Goal: Task Accomplishment & Management: Use online tool/utility

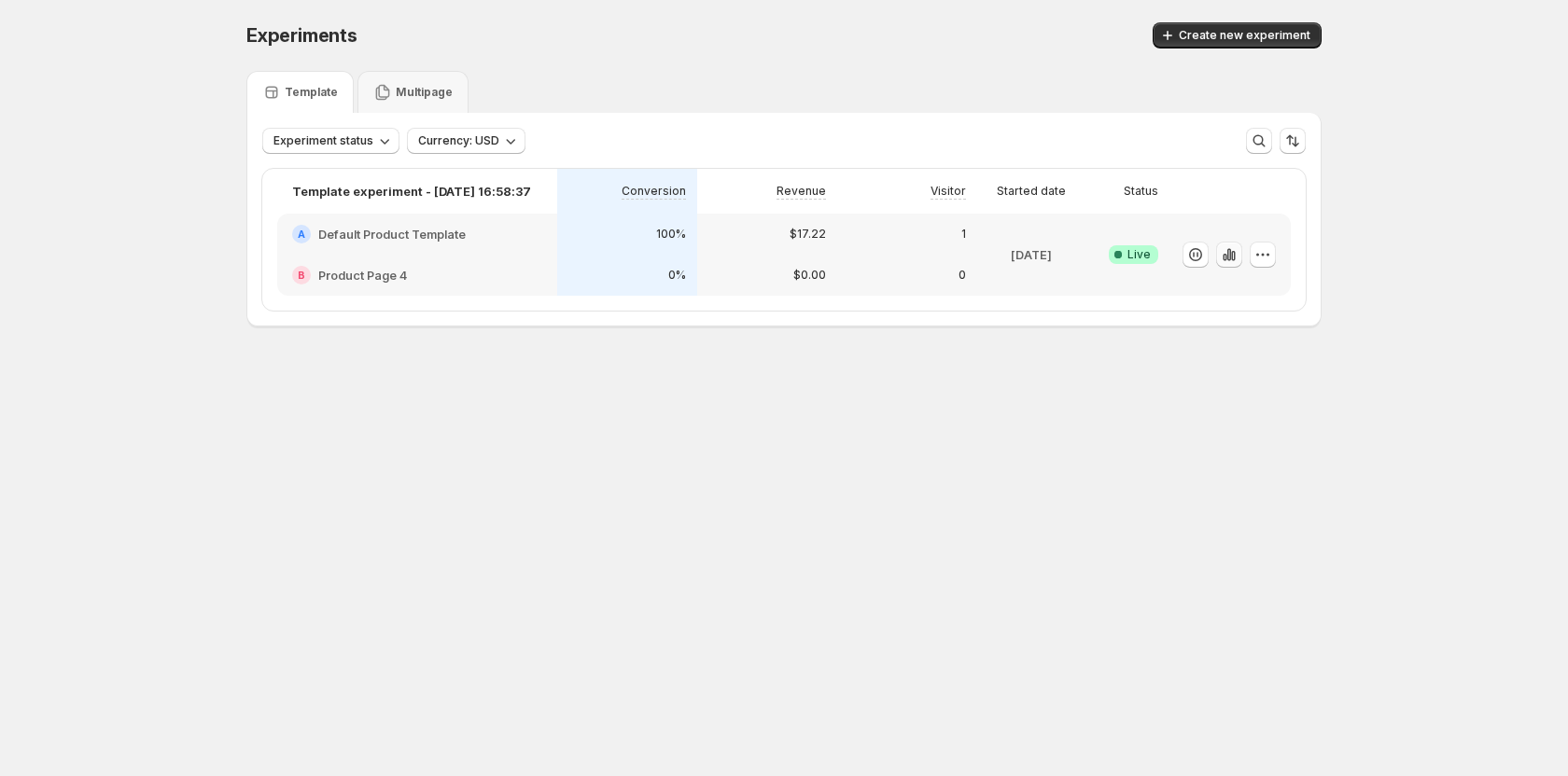
click at [1230, 256] on icon "button" at bounding box center [1229, 255] width 19 height 19
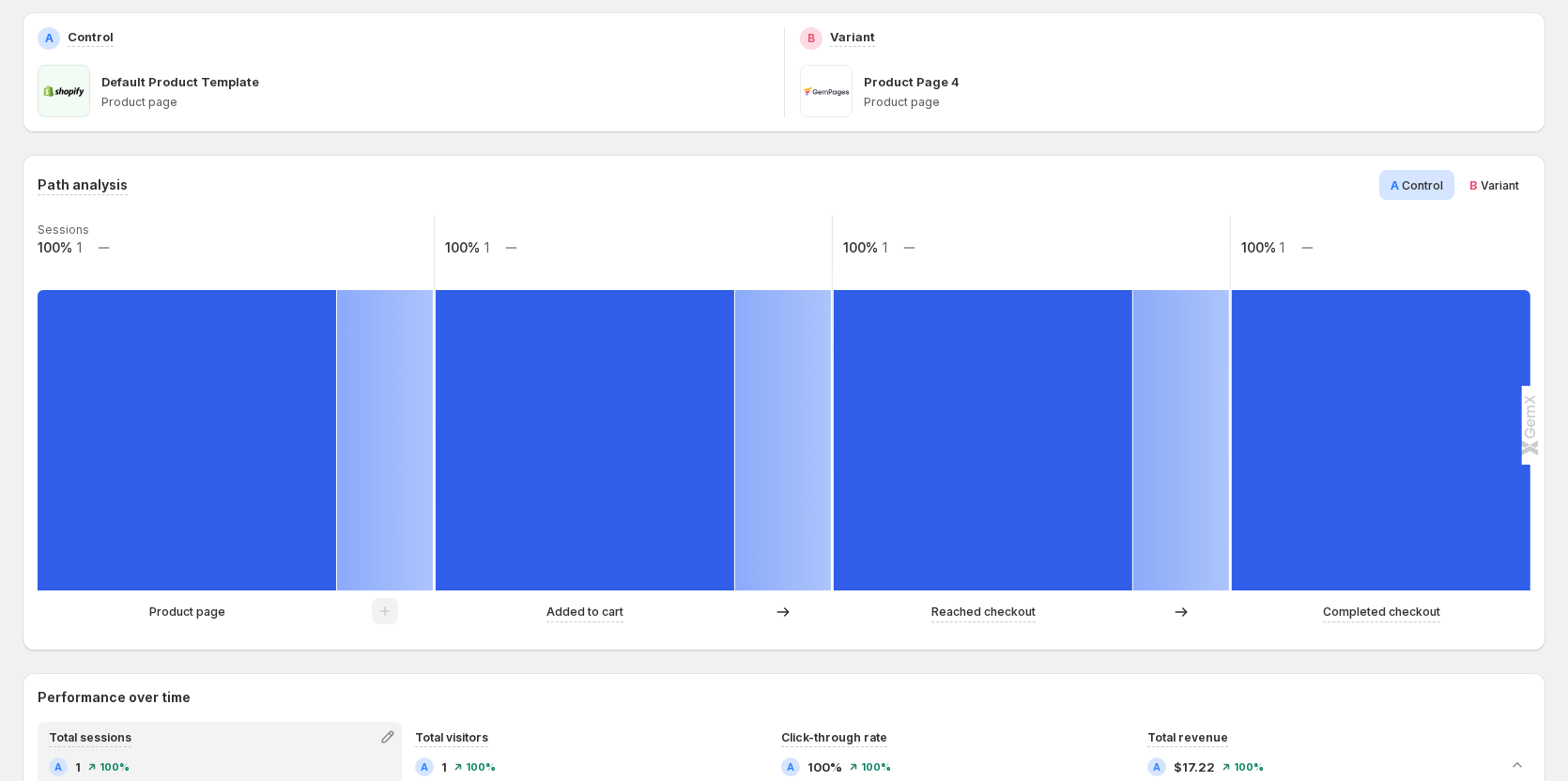
scroll to position [188, 0]
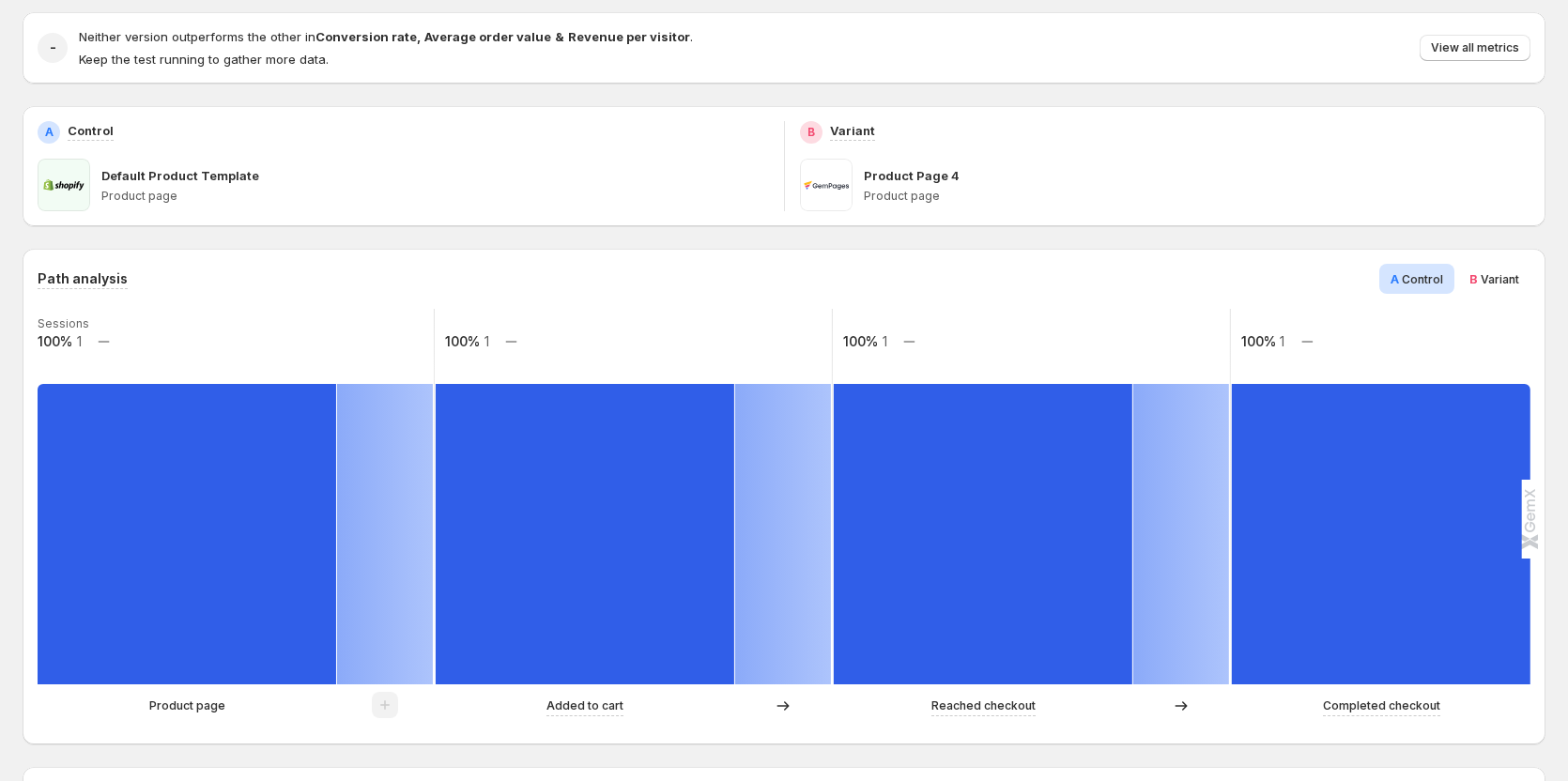
click at [1503, 284] on span "Variant" at bounding box center [1499, 279] width 39 height 14
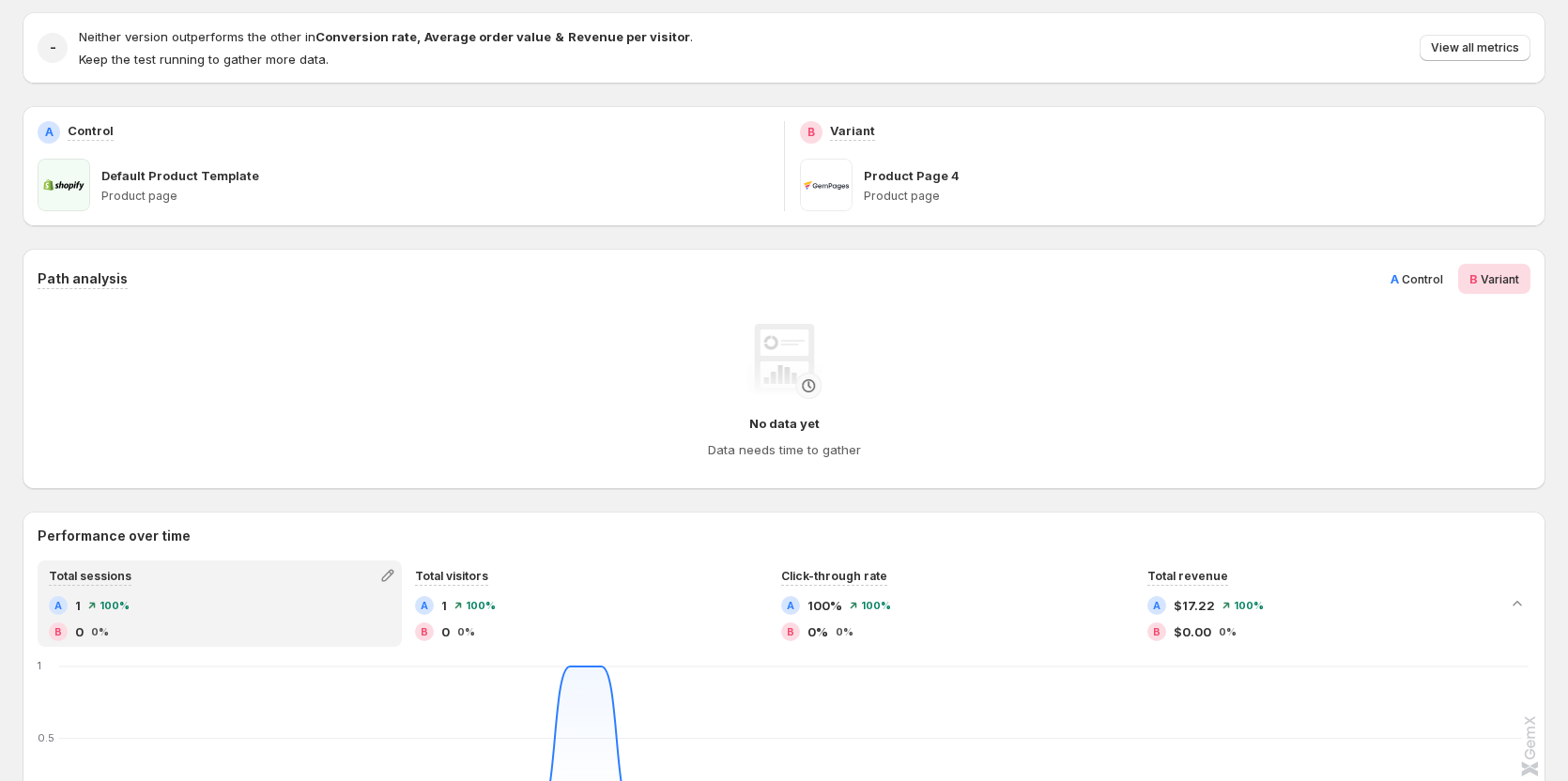
click at [1426, 278] on span "Control" at bounding box center [1423, 279] width 42 height 14
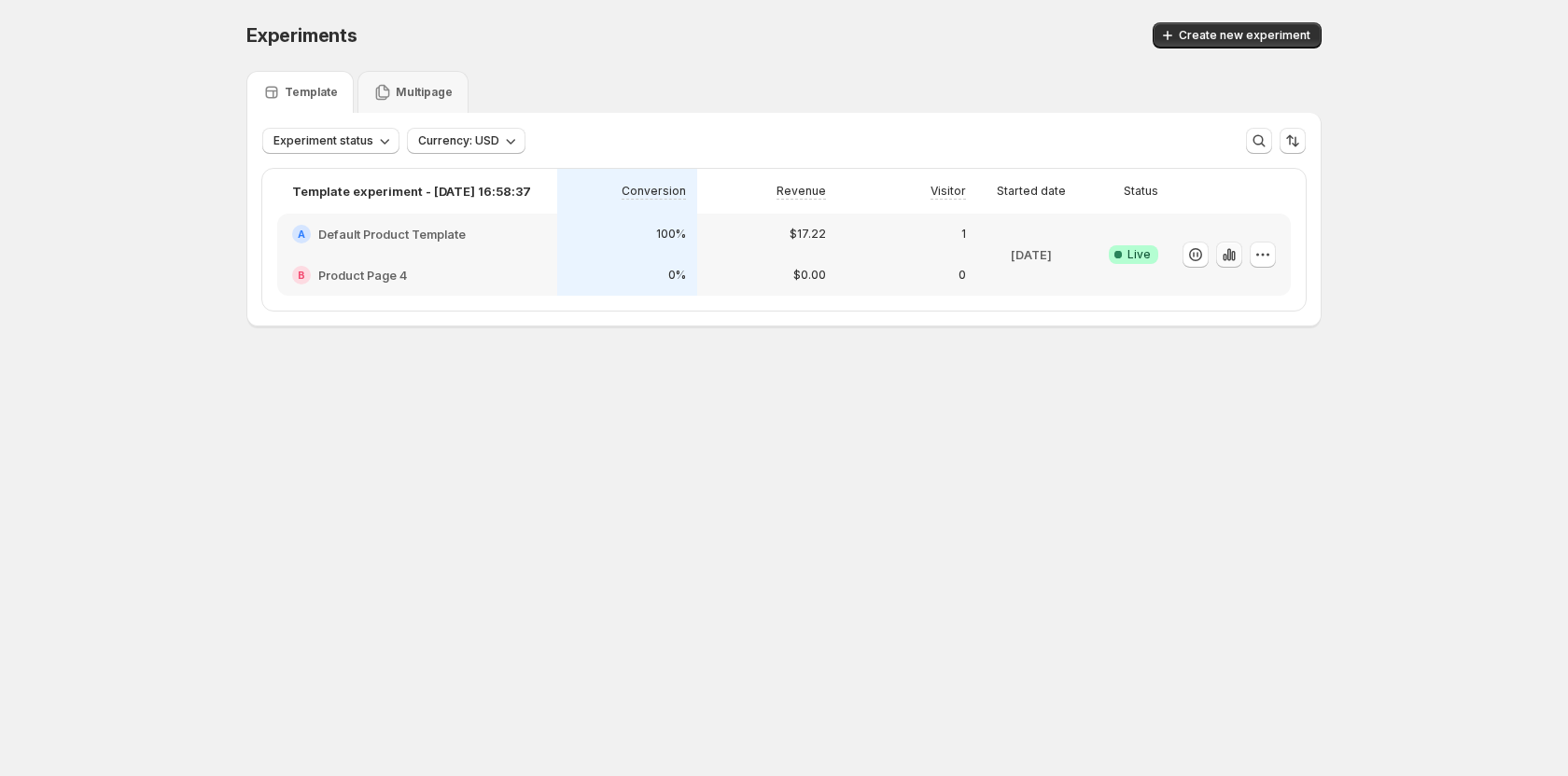
click at [1225, 262] on icon "button" at bounding box center [1229, 255] width 19 height 19
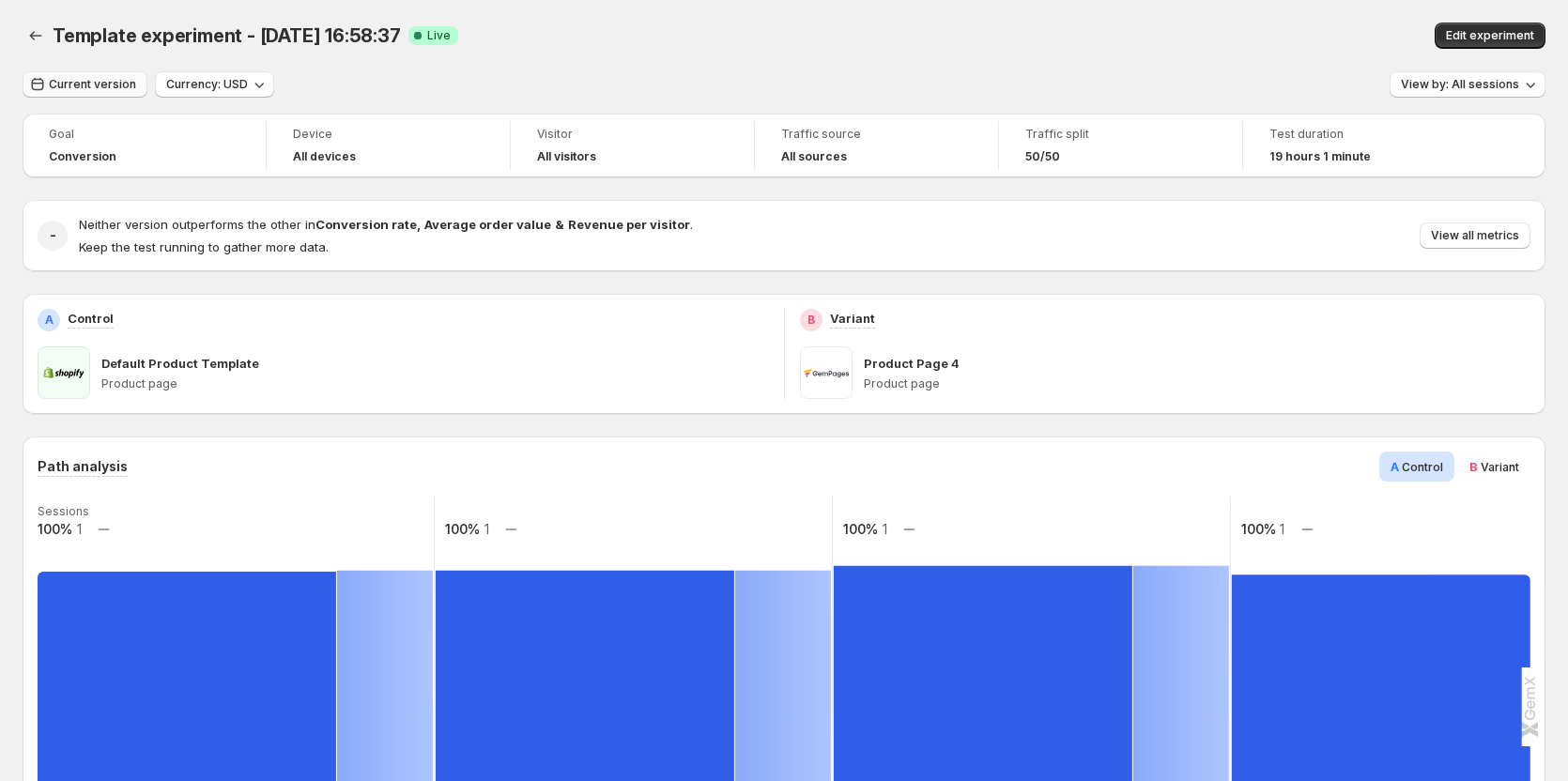
click at [109, 86] on span "Current version" at bounding box center [92, 84] width 87 height 15
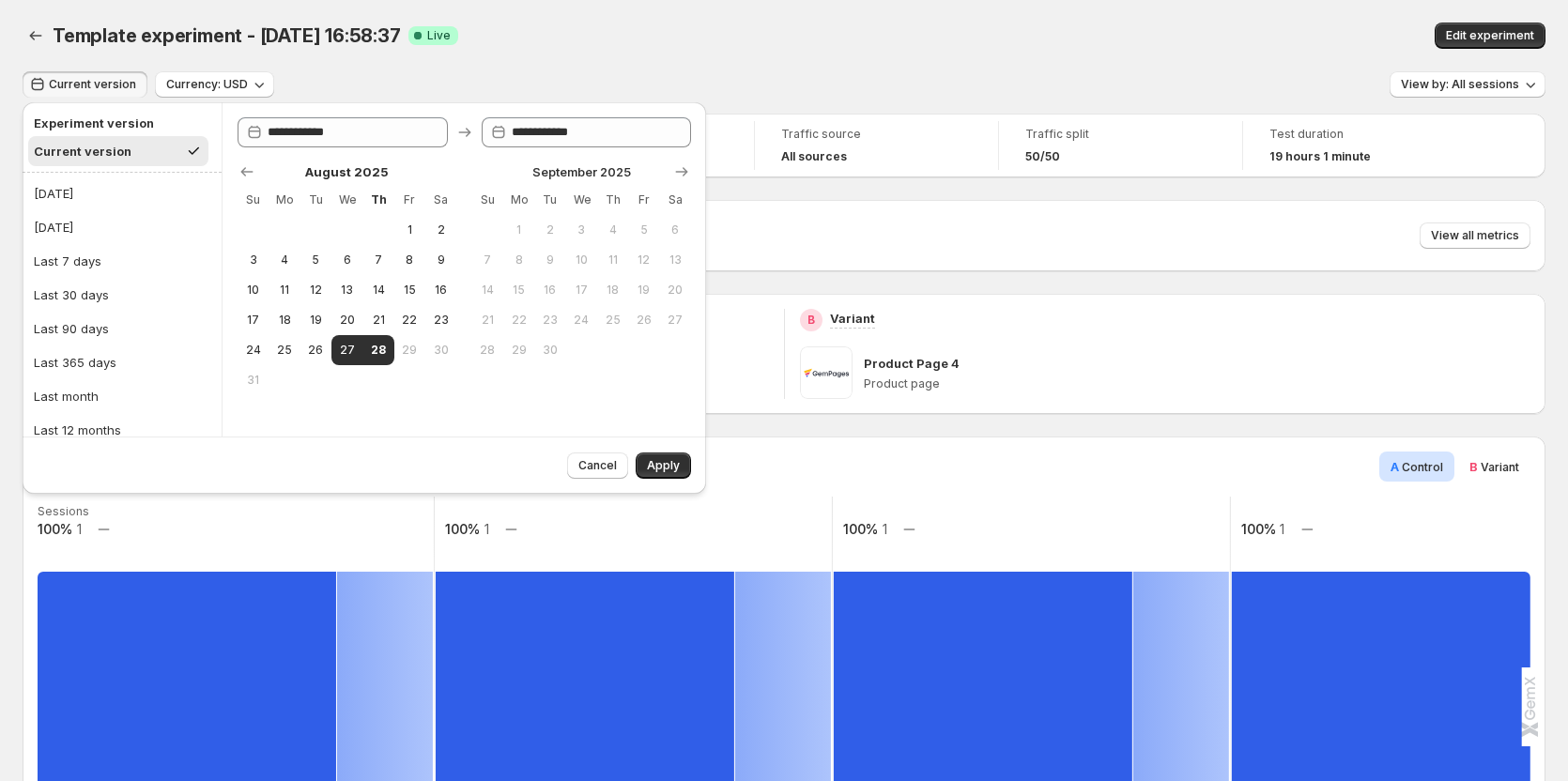
click at [633, 71] on div "Current version Currency: USD View by: All sessions" at bounding box center [784, 85] width 1522 height 28
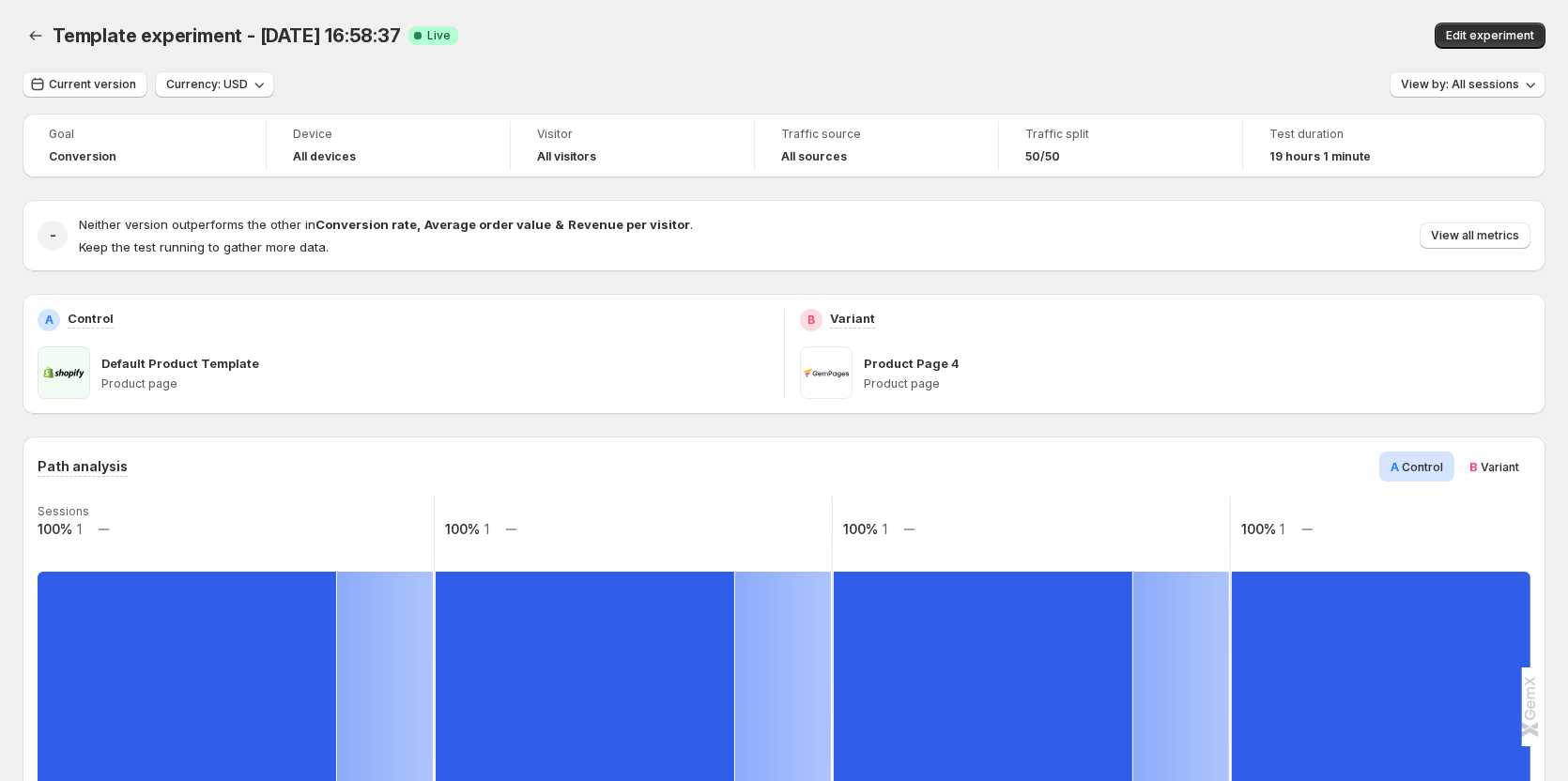
scroll to position [94, 0]
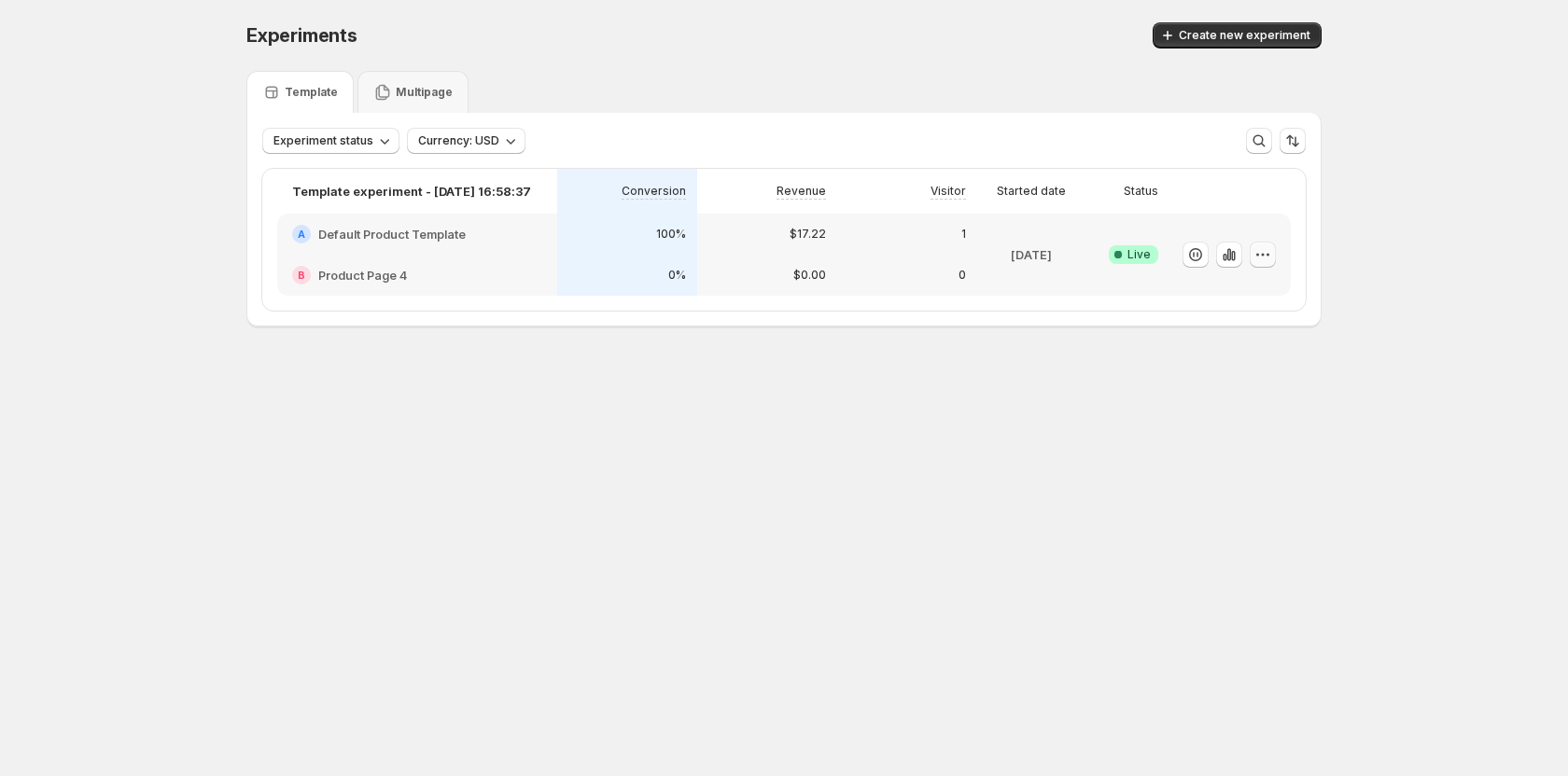
click at [1265, 253] on icon "button" at bounding box center [1262, 255] width 19 height 19
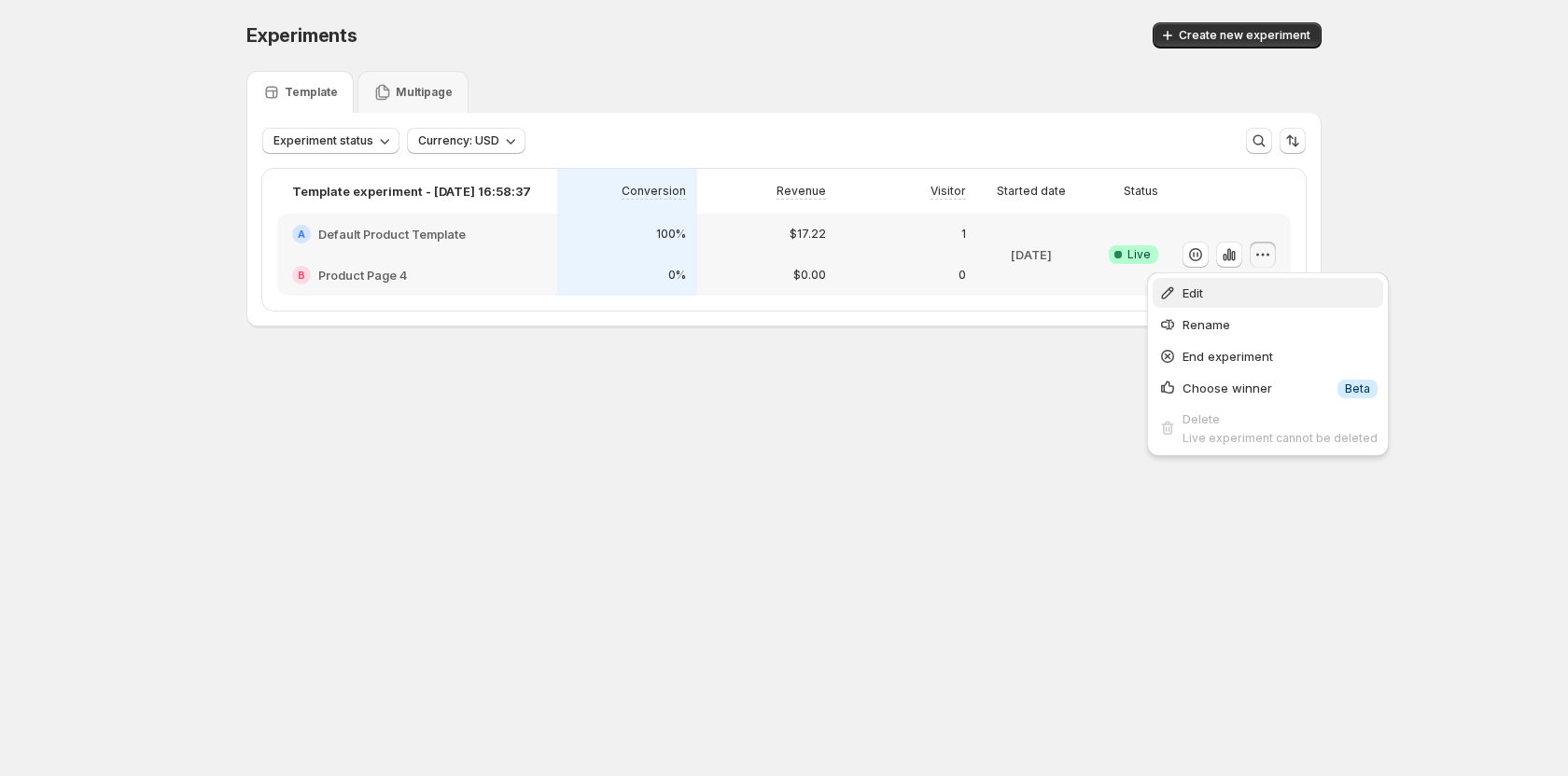
click at [1235, 297] on span "Edit" at bounding box center [1280, 292] width 195 height 19
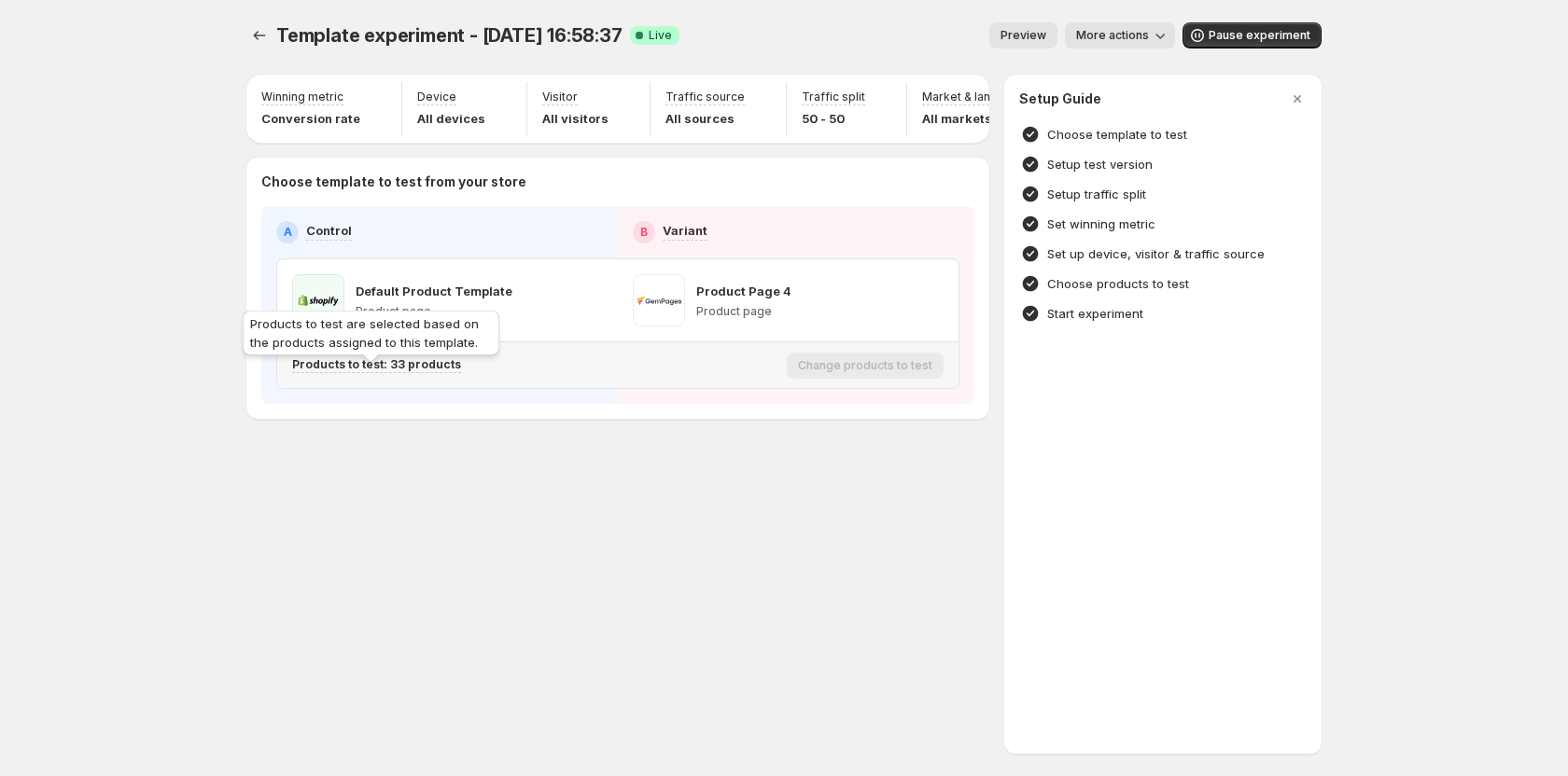
click at [395, 367] on p "Products to test: 33 products" at bounding box center [377, 364] width 169 height 15
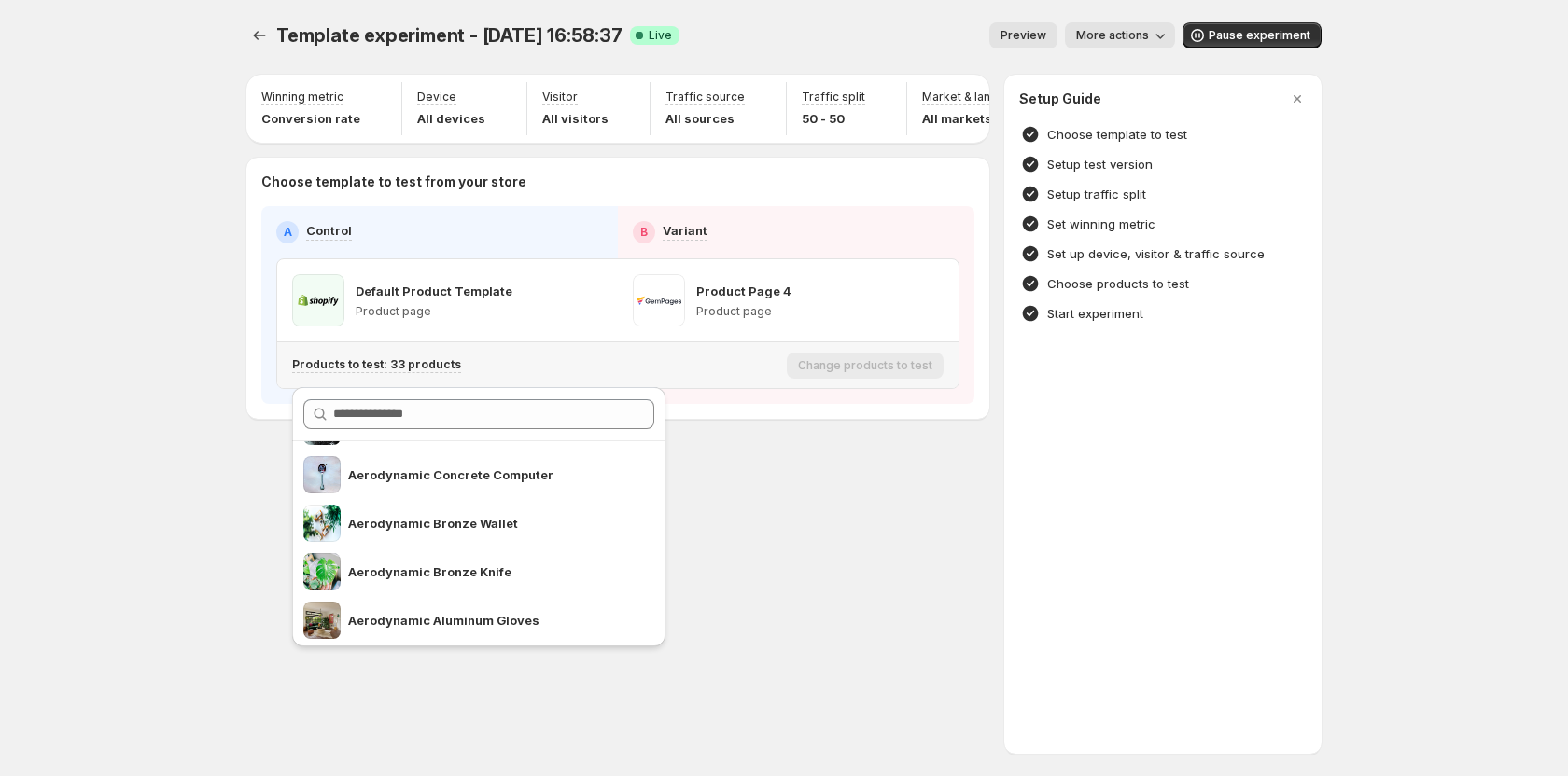
scroll to position [187, 0]
click at [643, 528] on icon "button" at bounding box center [652, 527] width 19 height 19
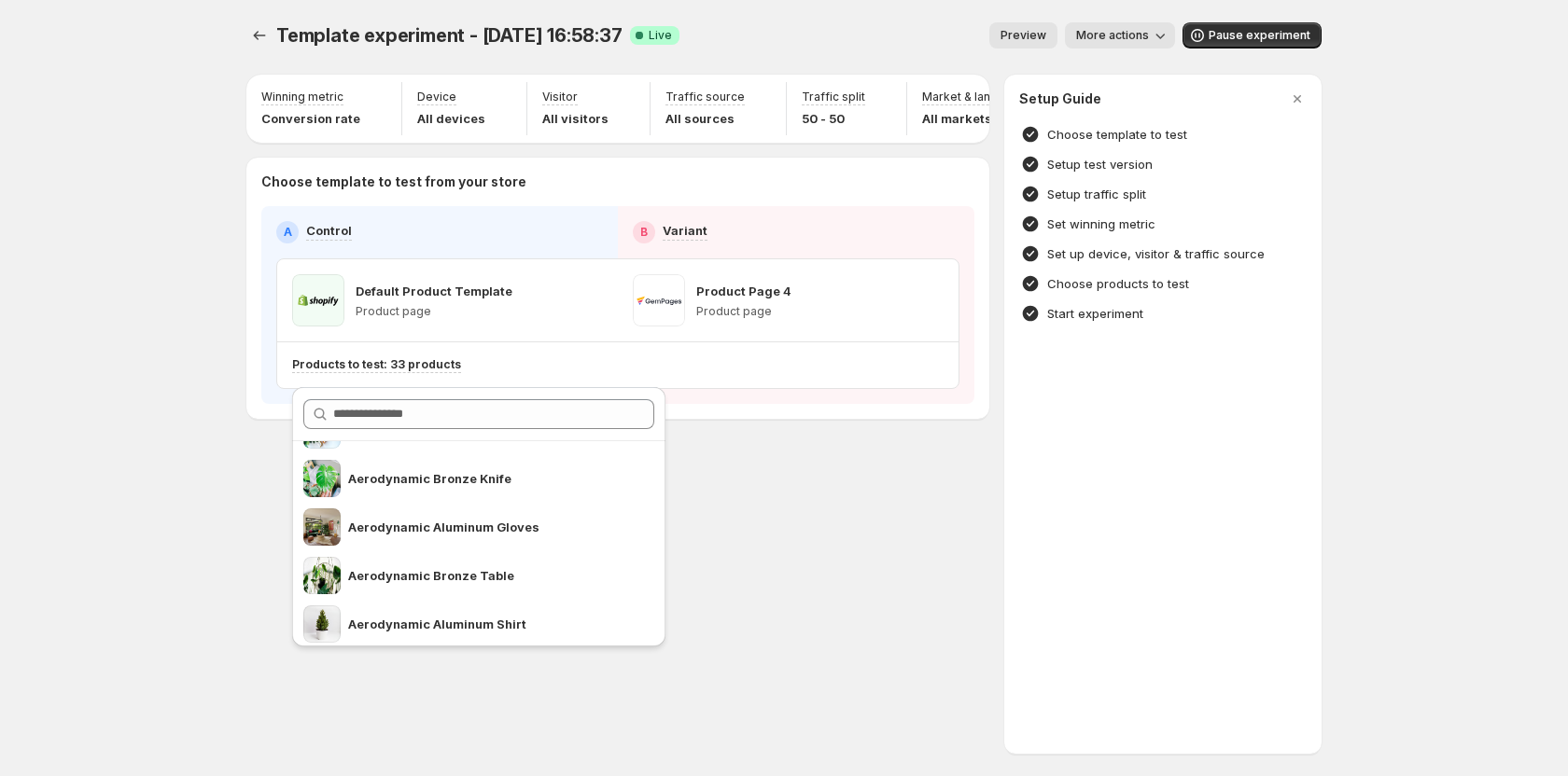
click at [885, 557] on div "Template experiment - [DATE] 16:58:37. This page is ready Template experiment -…" at bounding box center [784, 388] width 1120 height 776
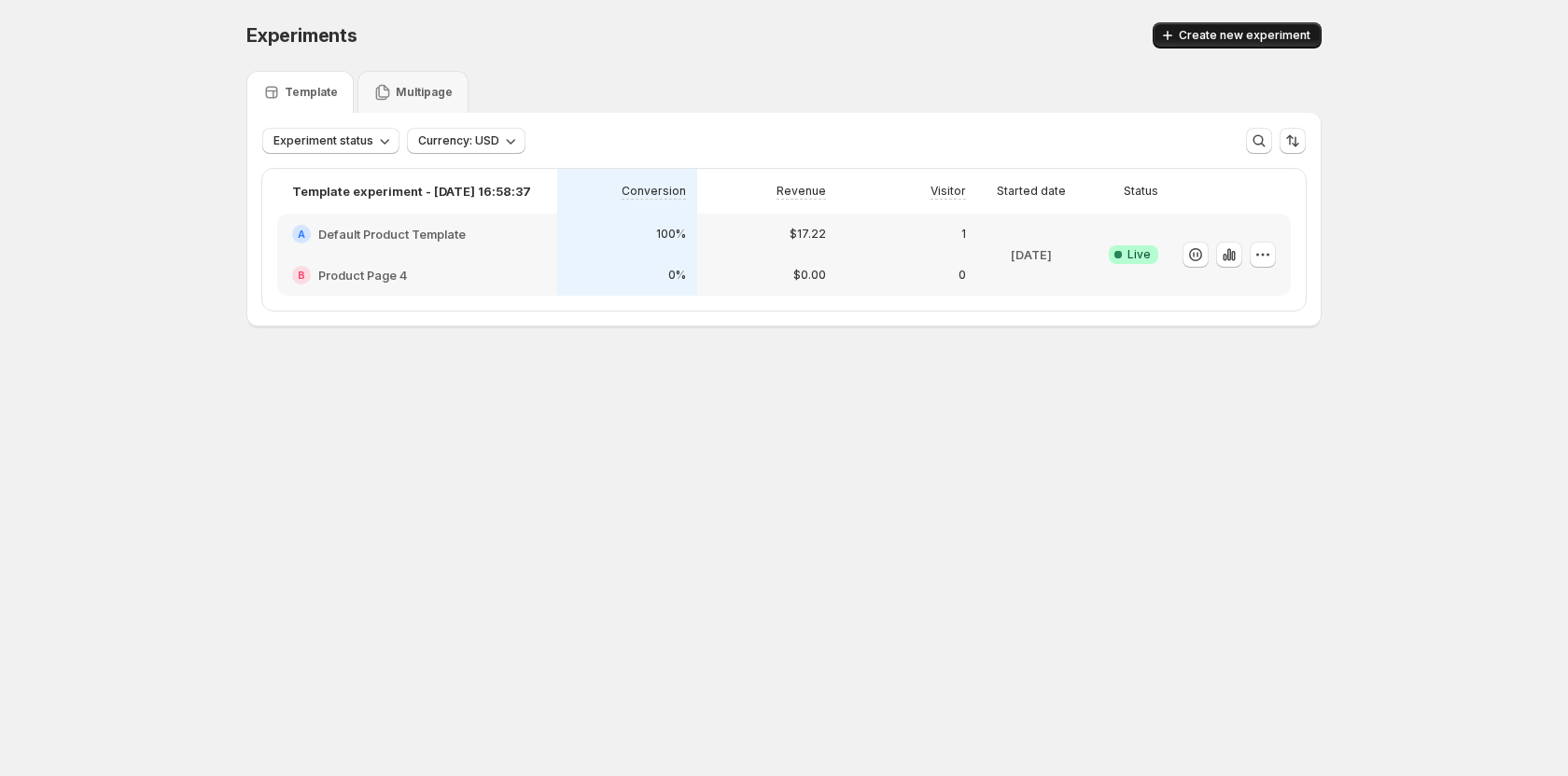
click at [1192, 35] on span "Create new experiment" at bounding box center [1244, 34] width 132 height 15
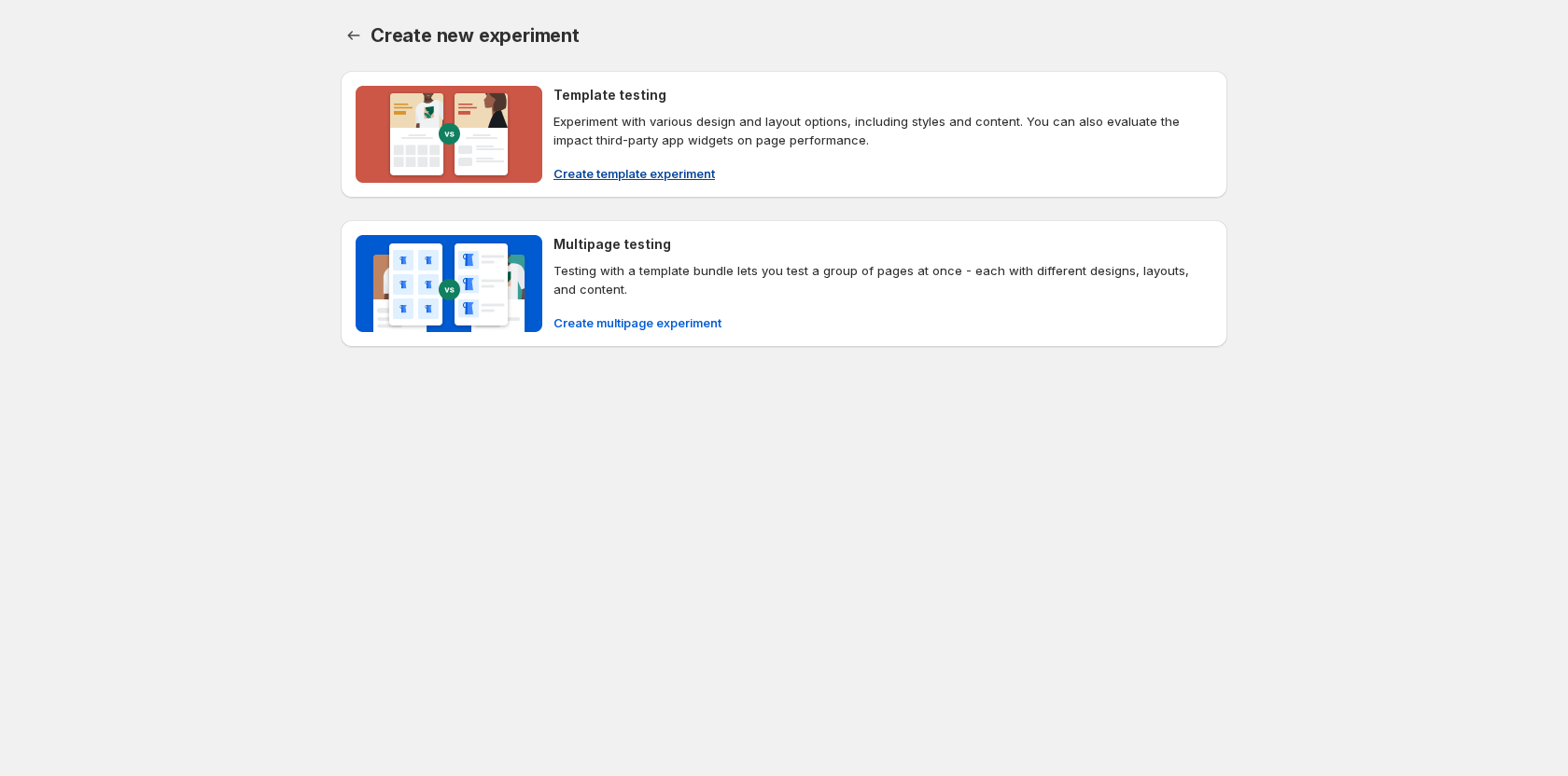
click at [659, 168] on span "Create template experiment" at bounding box center [634, 173] width 161 height 19
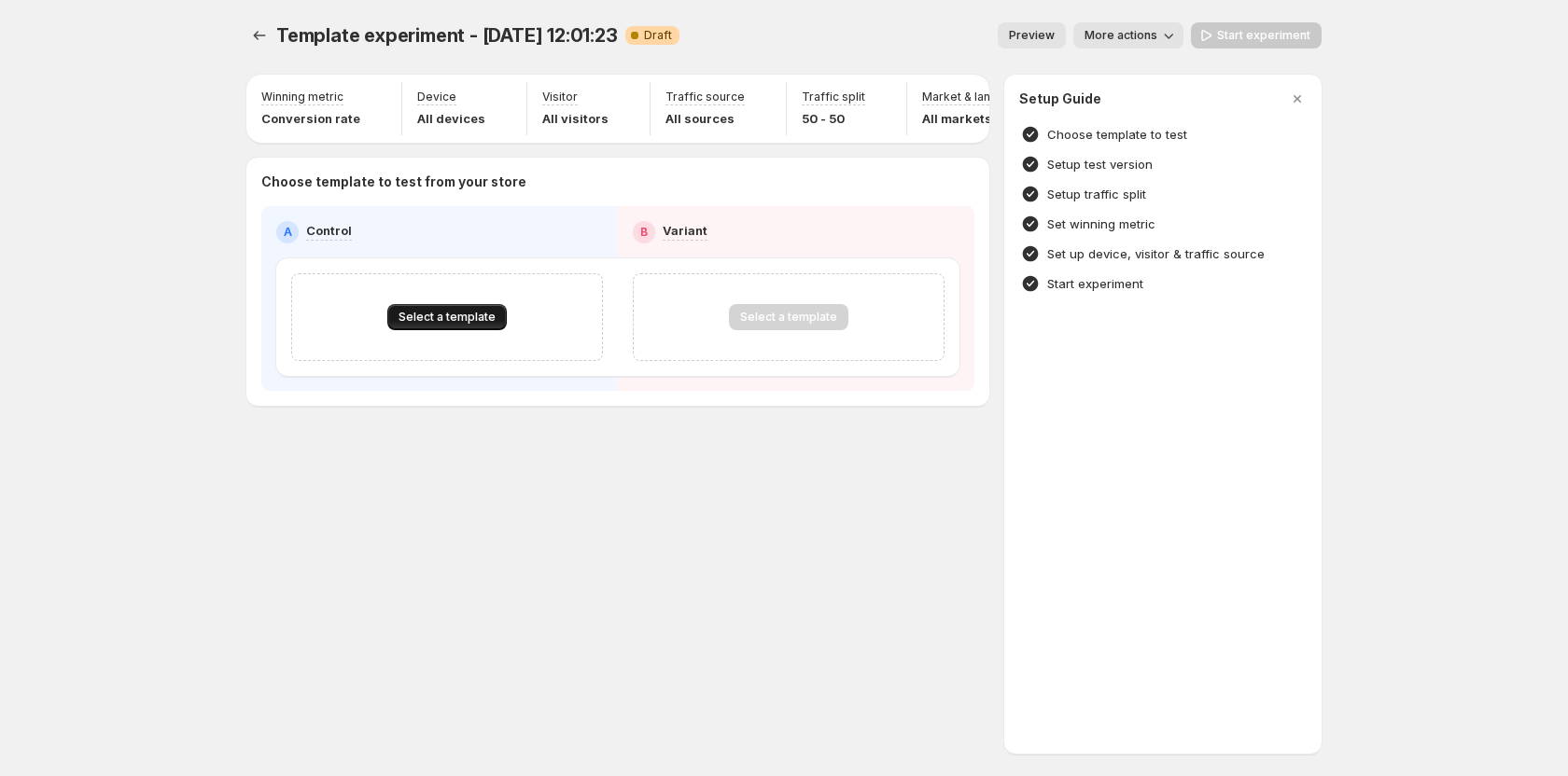
click at [471, 324] on span "Select a template" at bounding box center [447, 317] width 97 height 15
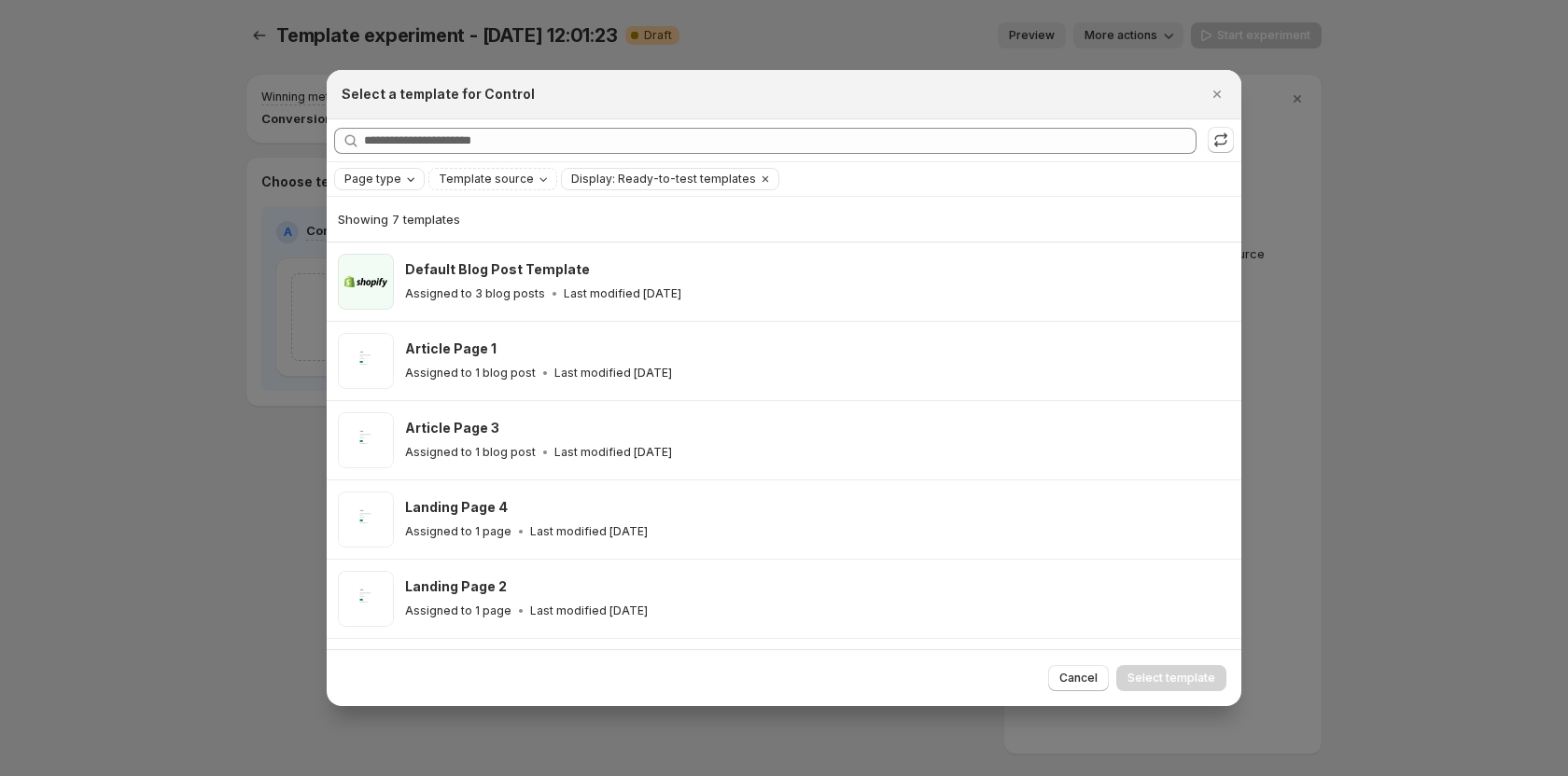
click at [370, 179] on span "Page type" at bounding box center [373, 179] width 57 height 15
click at [412, 255] on span "Product page" at bounding box center [409, 258] width 80 height 15
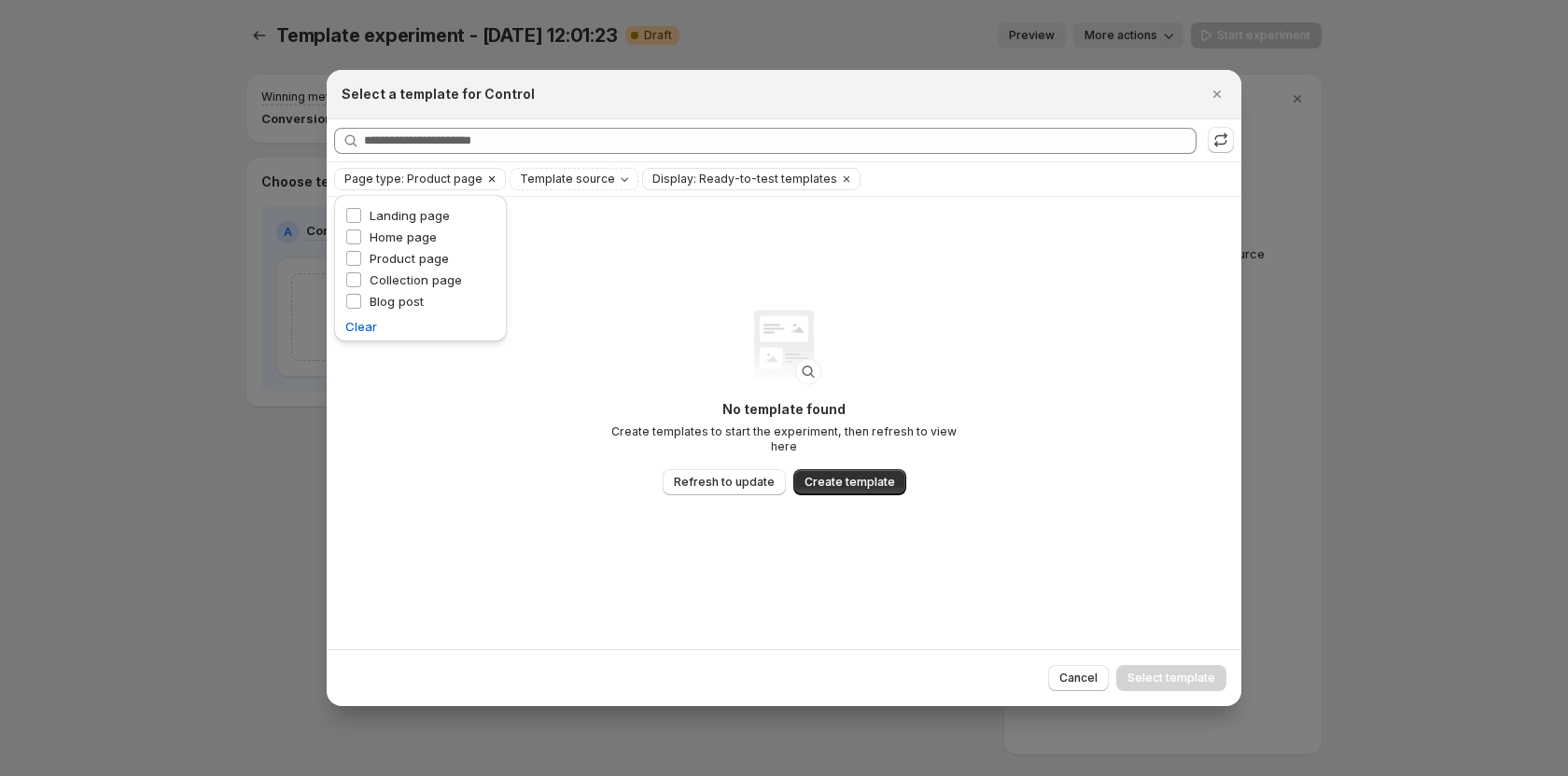
click at [484, 175] on icon "Clear" at bounding box center [491, 179] width 15 height 15
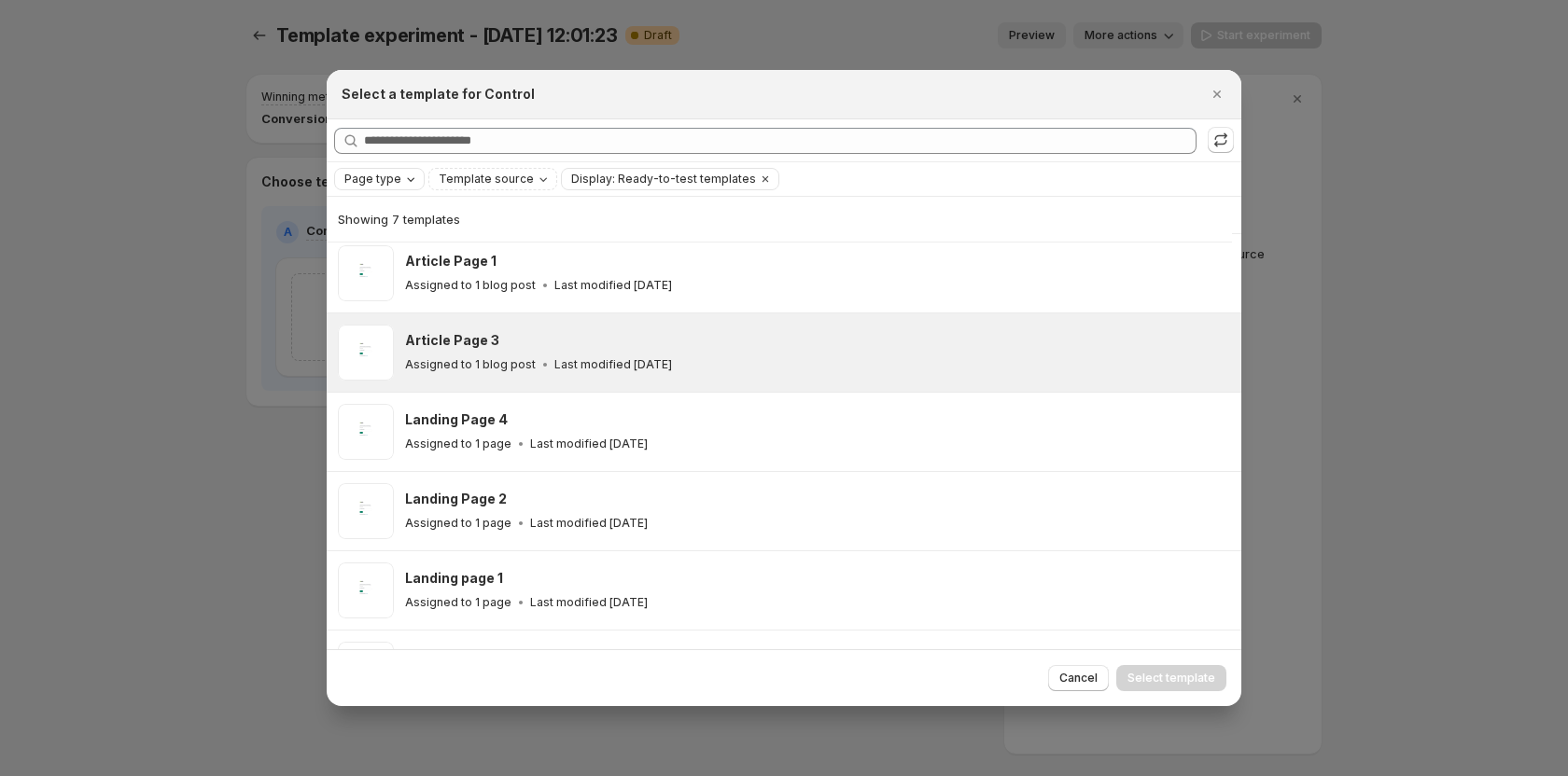
scroll to position [55, 0]
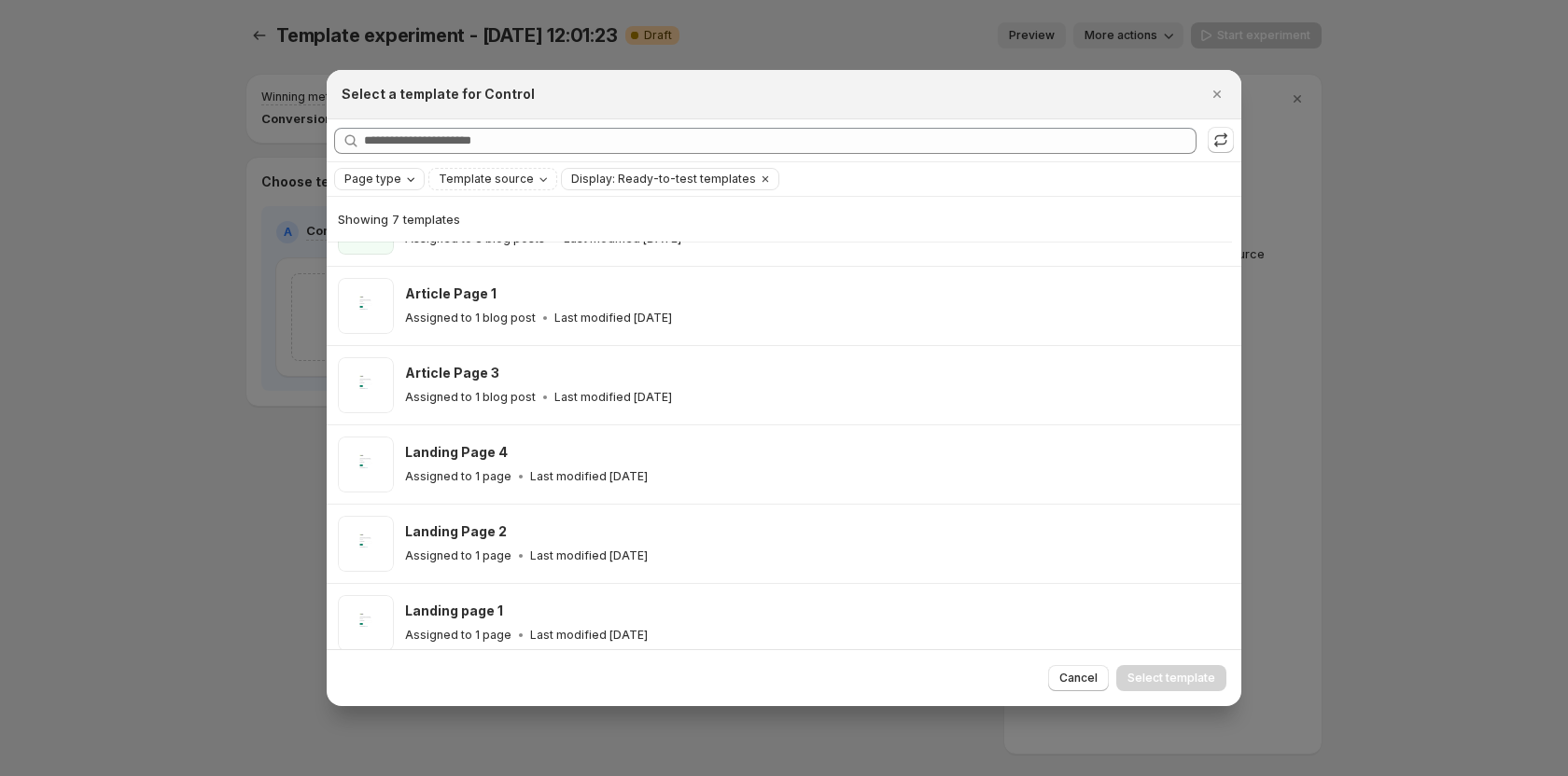
click at [355, 180] on span "Page type" at bounding box center [373, 179] width 57 height 15
click at [392, 274] on span "Collection page" at bounding box center [416, 279] width 92 height 15
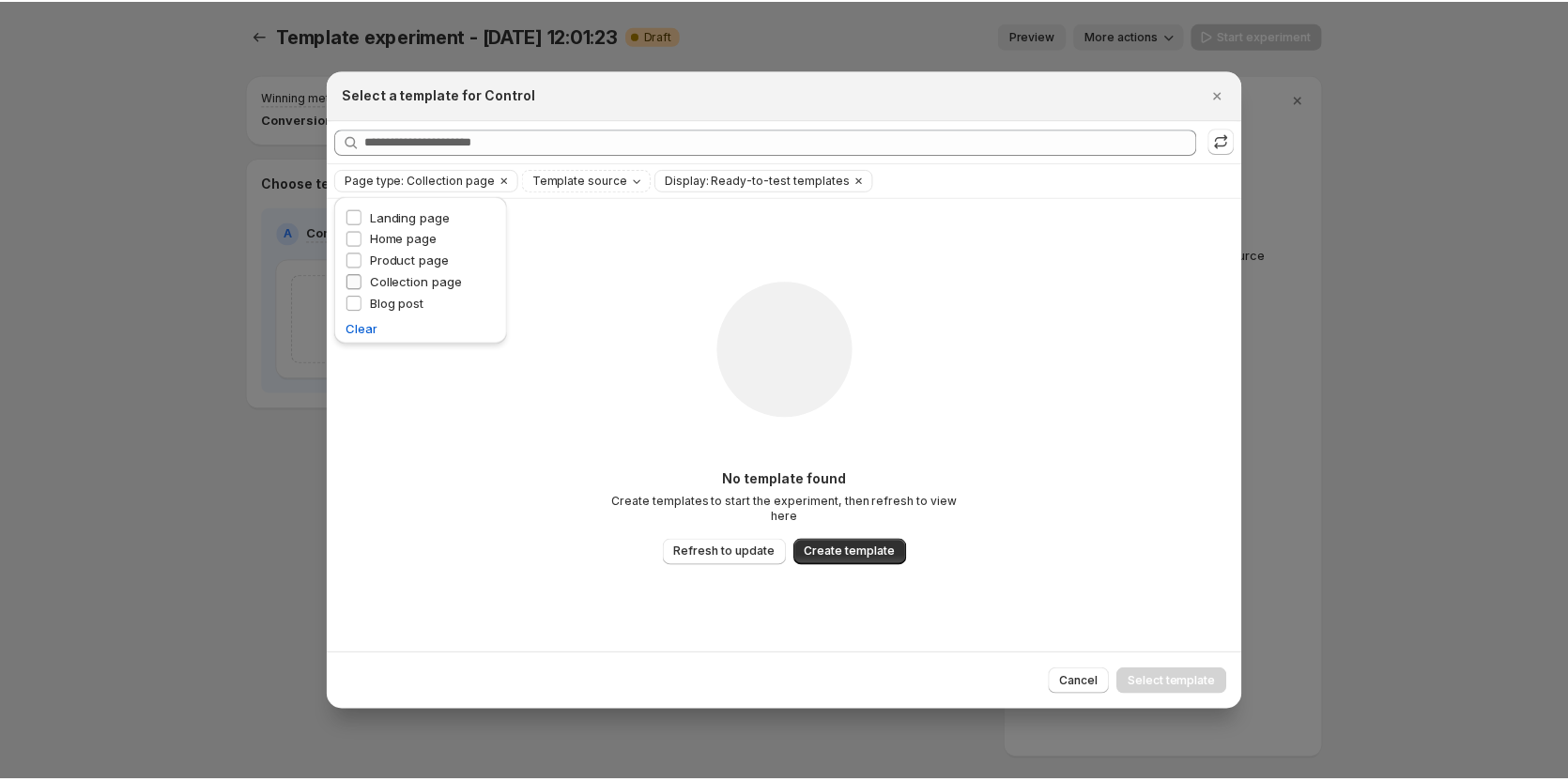
scroll to position [0, 0]
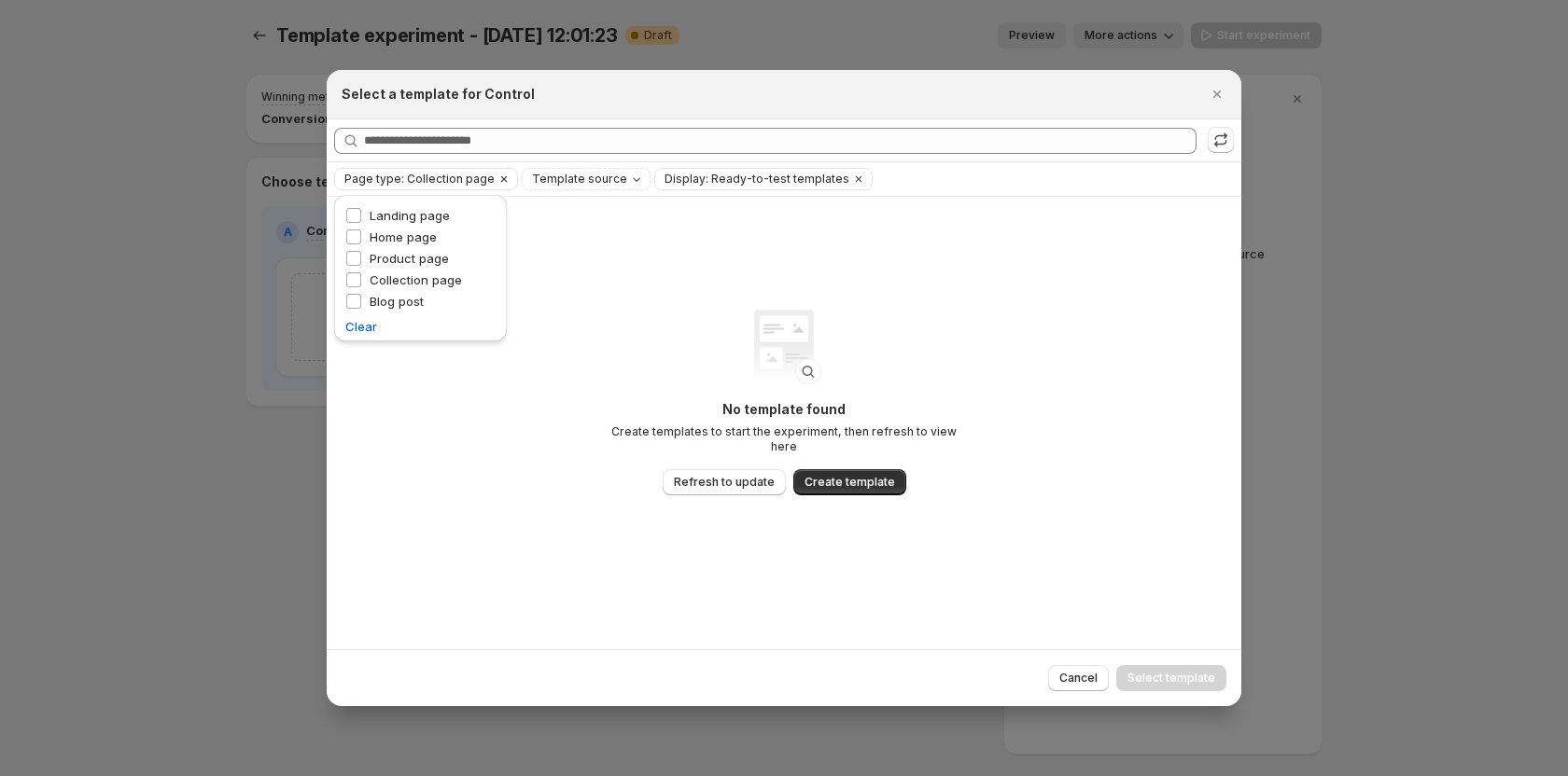
click at [497, 179] on icon "Clear" at bounding box center [504, 179] width 15 height 15
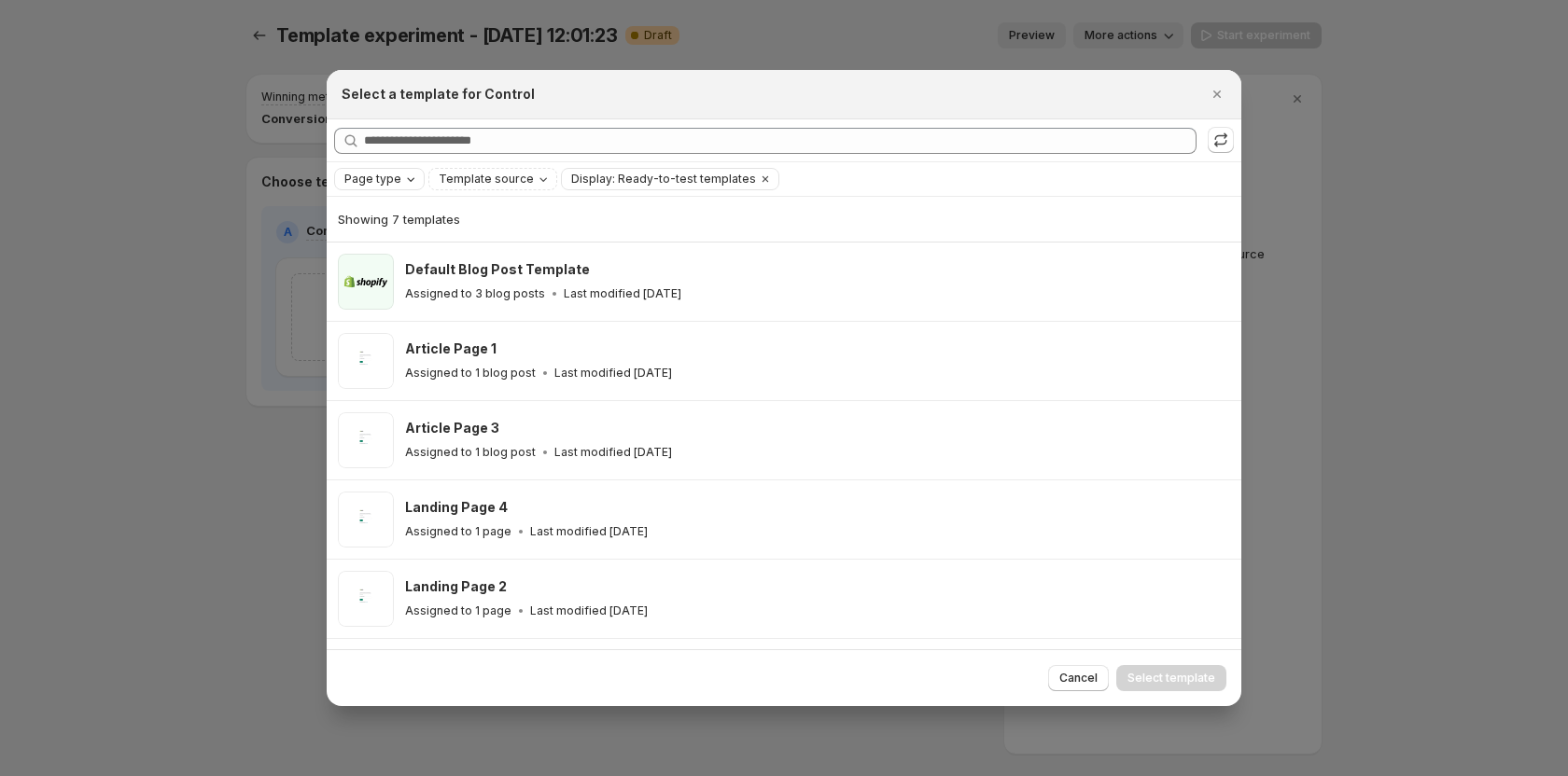
click at [1232, 93] on div "Select a template for Control" at bounding box center [784, 94] width 915 height 49
click at [1218, 95] on icon "Close" at bounding box center [1218, 94] width 8 height 8
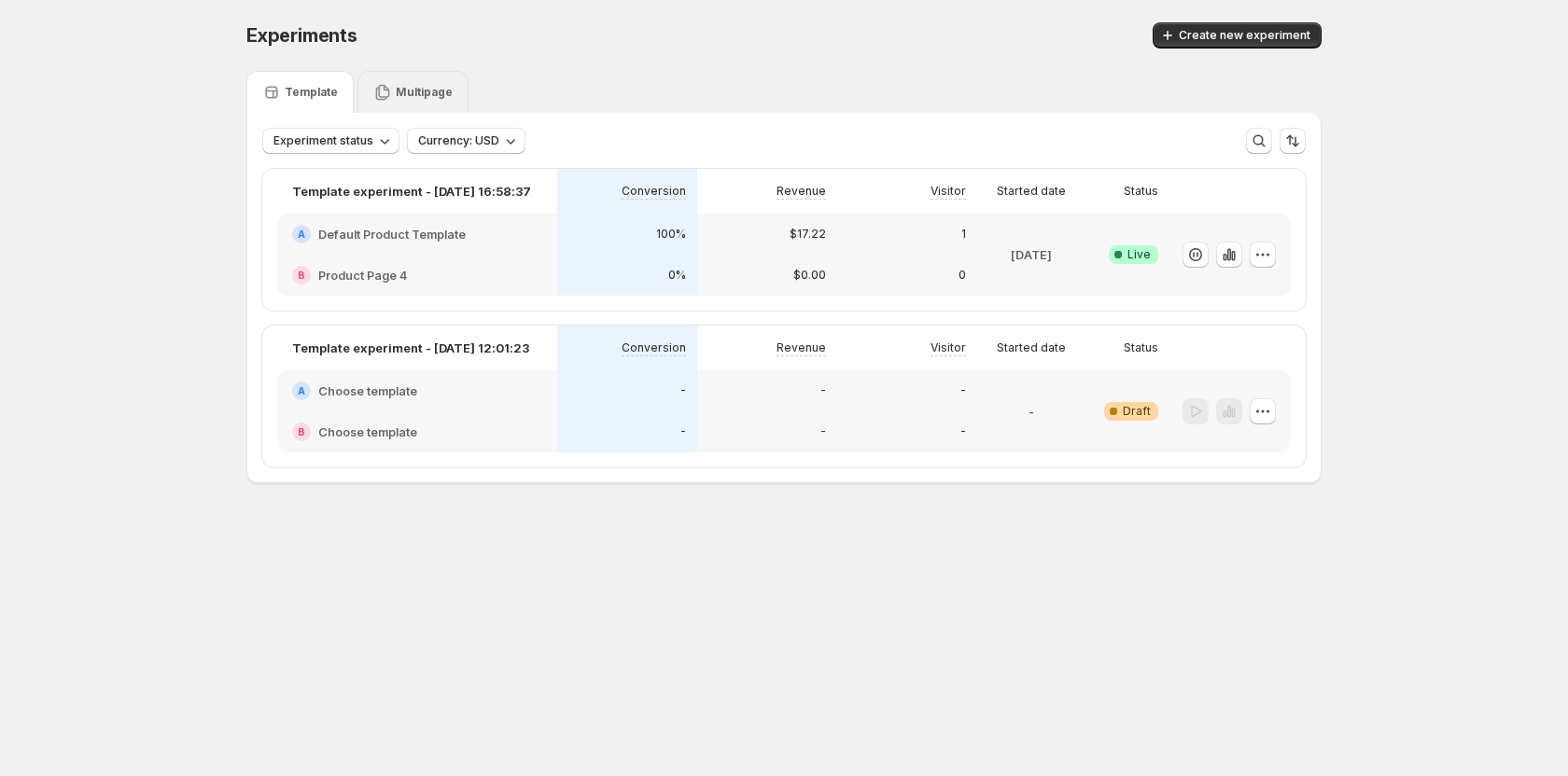
click at [441, 105] on div "Multipage" at bounding box center [412, 91] width 111 height 42
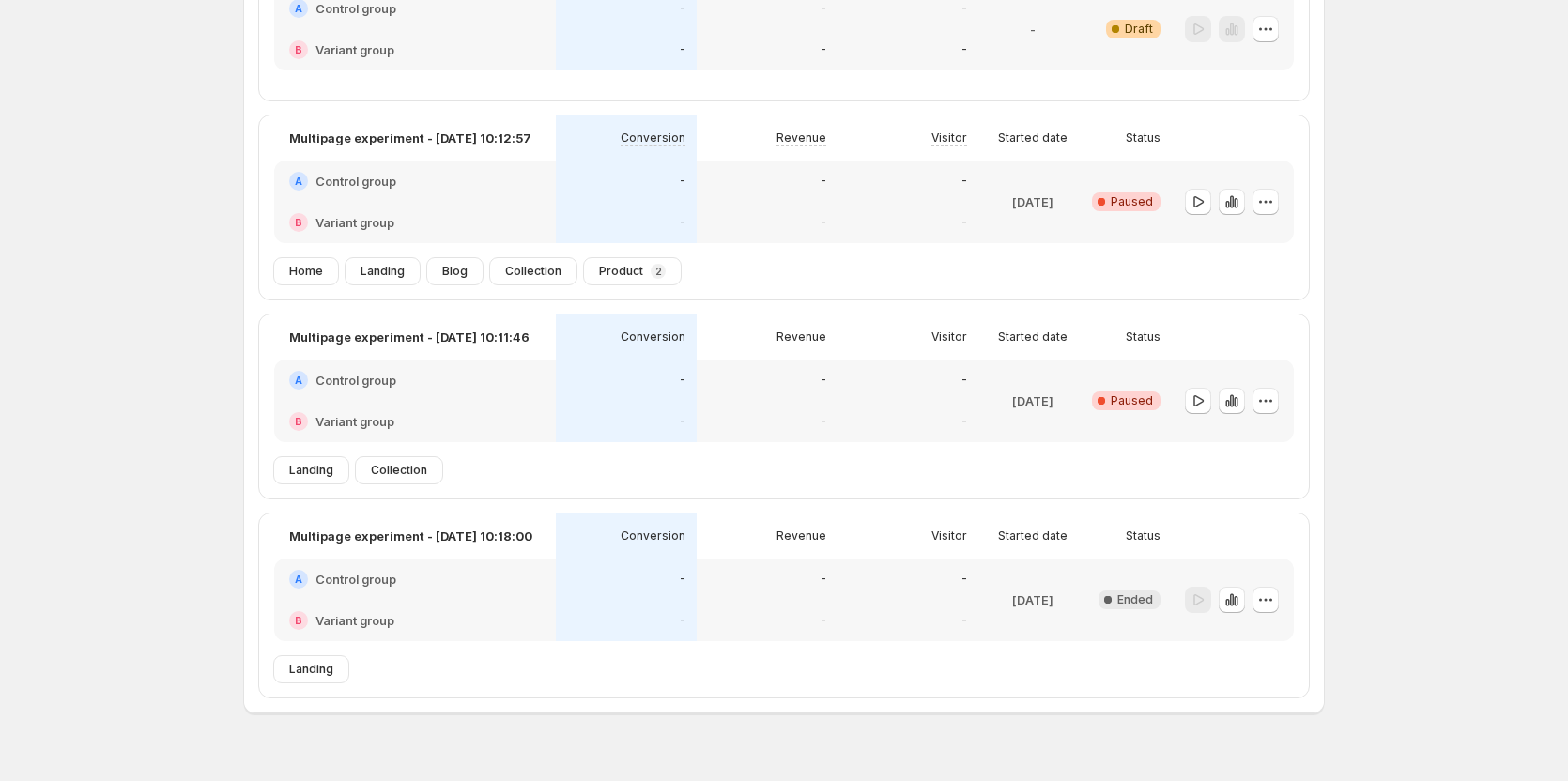
scroll to position [261, 0]
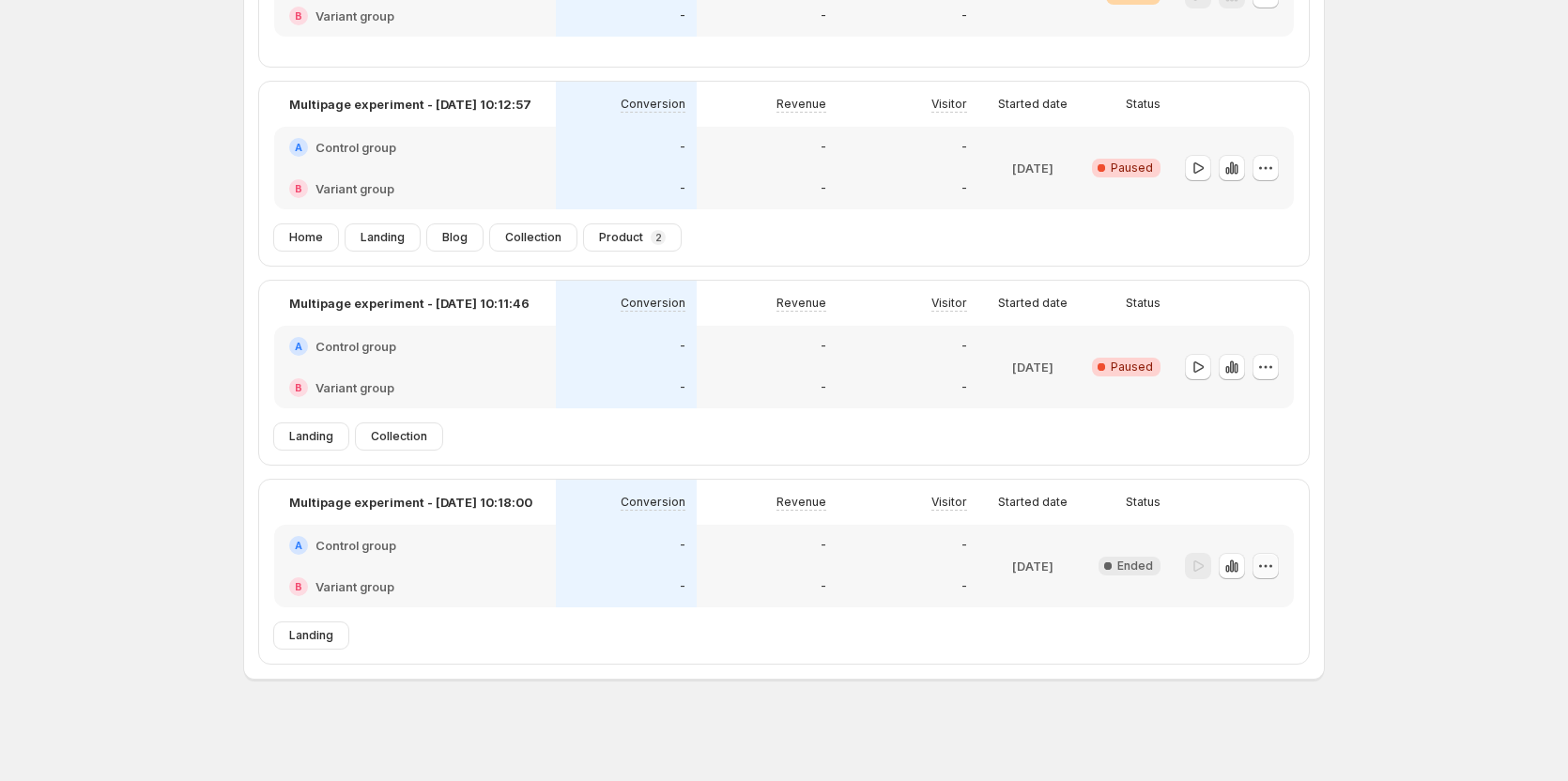
click at [1265, 564] on icon "button" at bounding box center [1265, 566] width 19 height 19
click at [1230, 699] on icon "button" at bounding box center [1222, 700] width 19 height 19
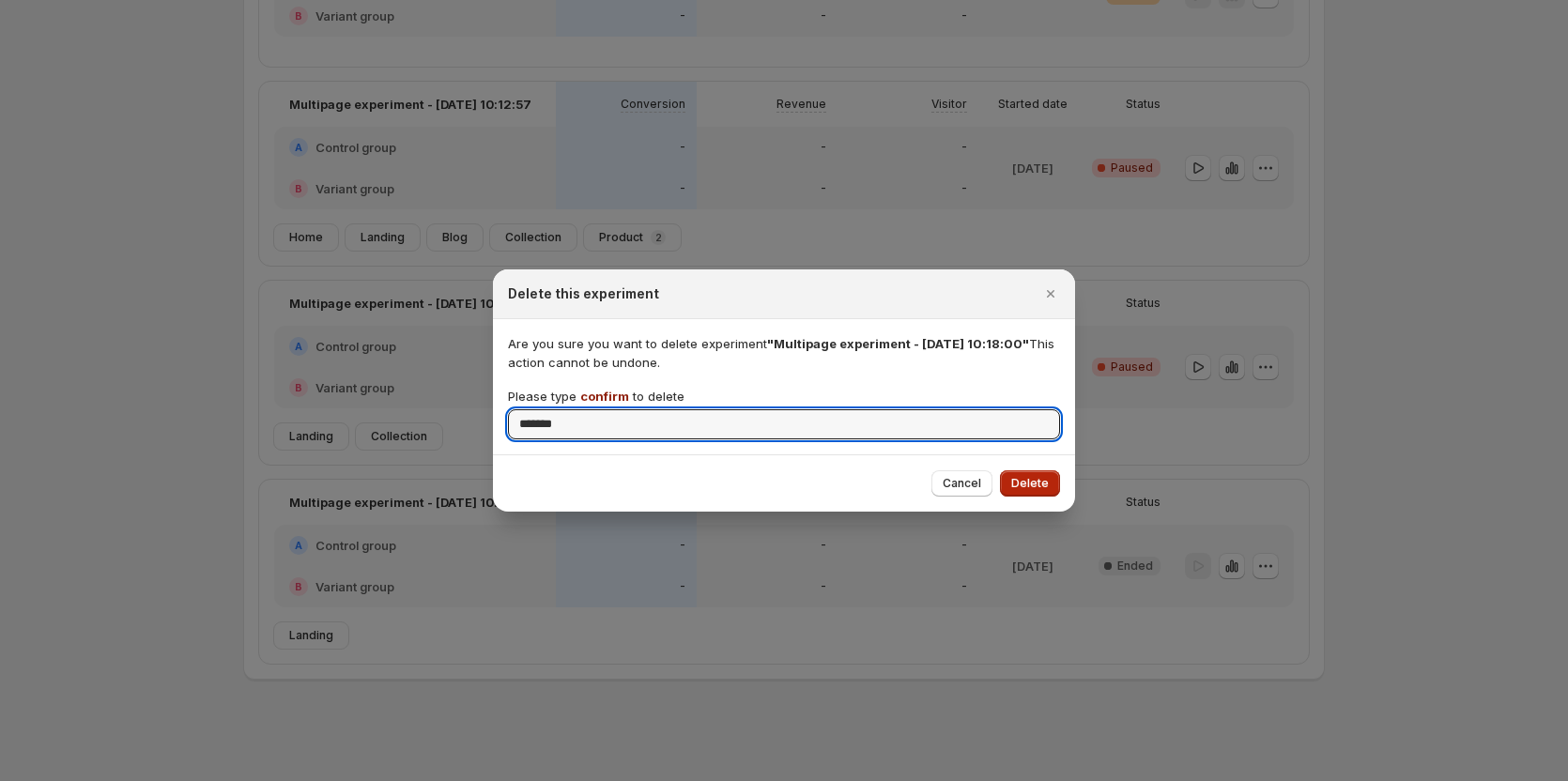
type input "*******"
click at [1010, 477] on button "Delete" at bounding box center [1030, 483] width 60 height 27
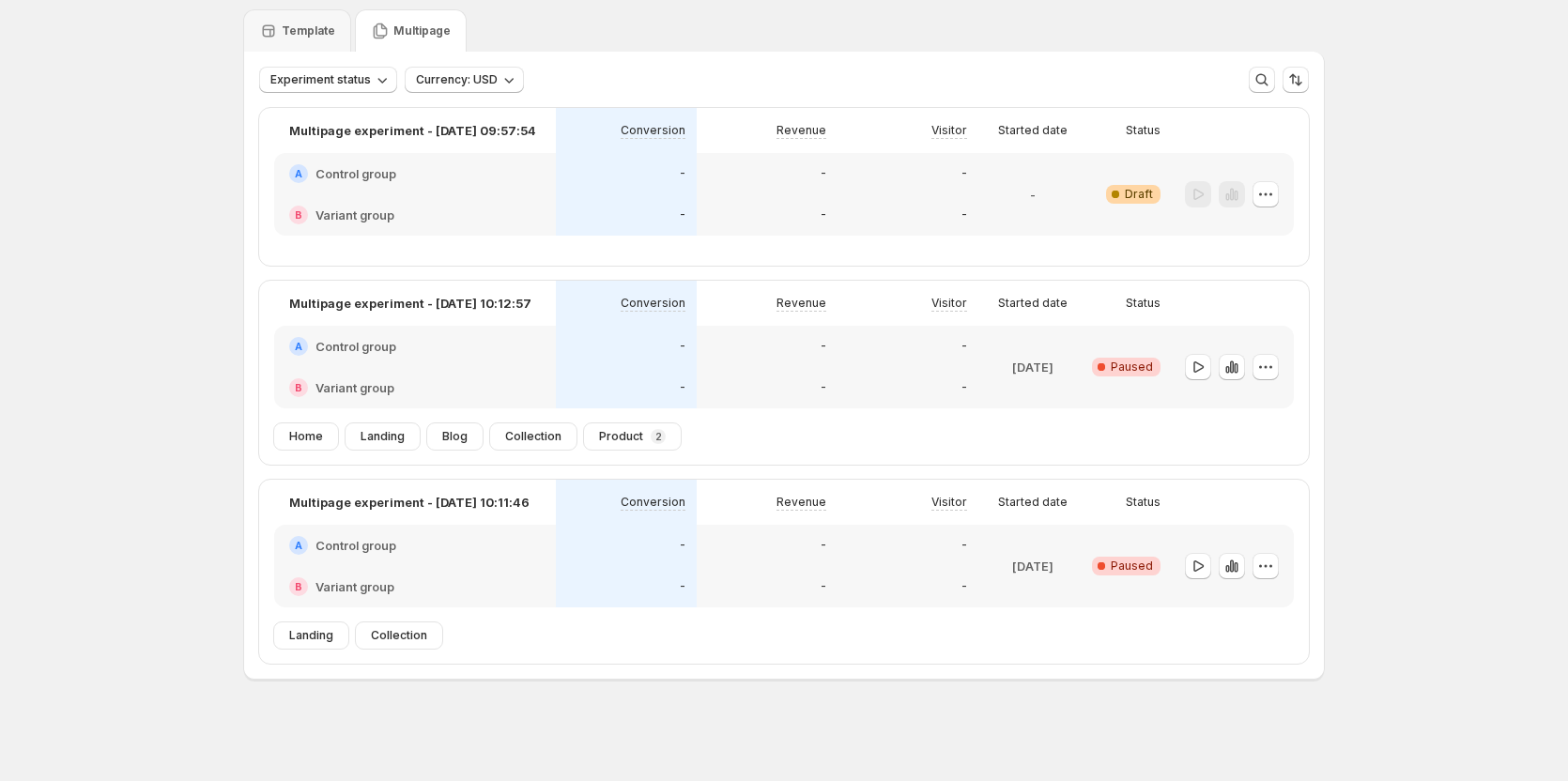
scroll to position [62, 0]
click at [1283, 368] on div at bounding box center [1232, 367] width 122 height 83
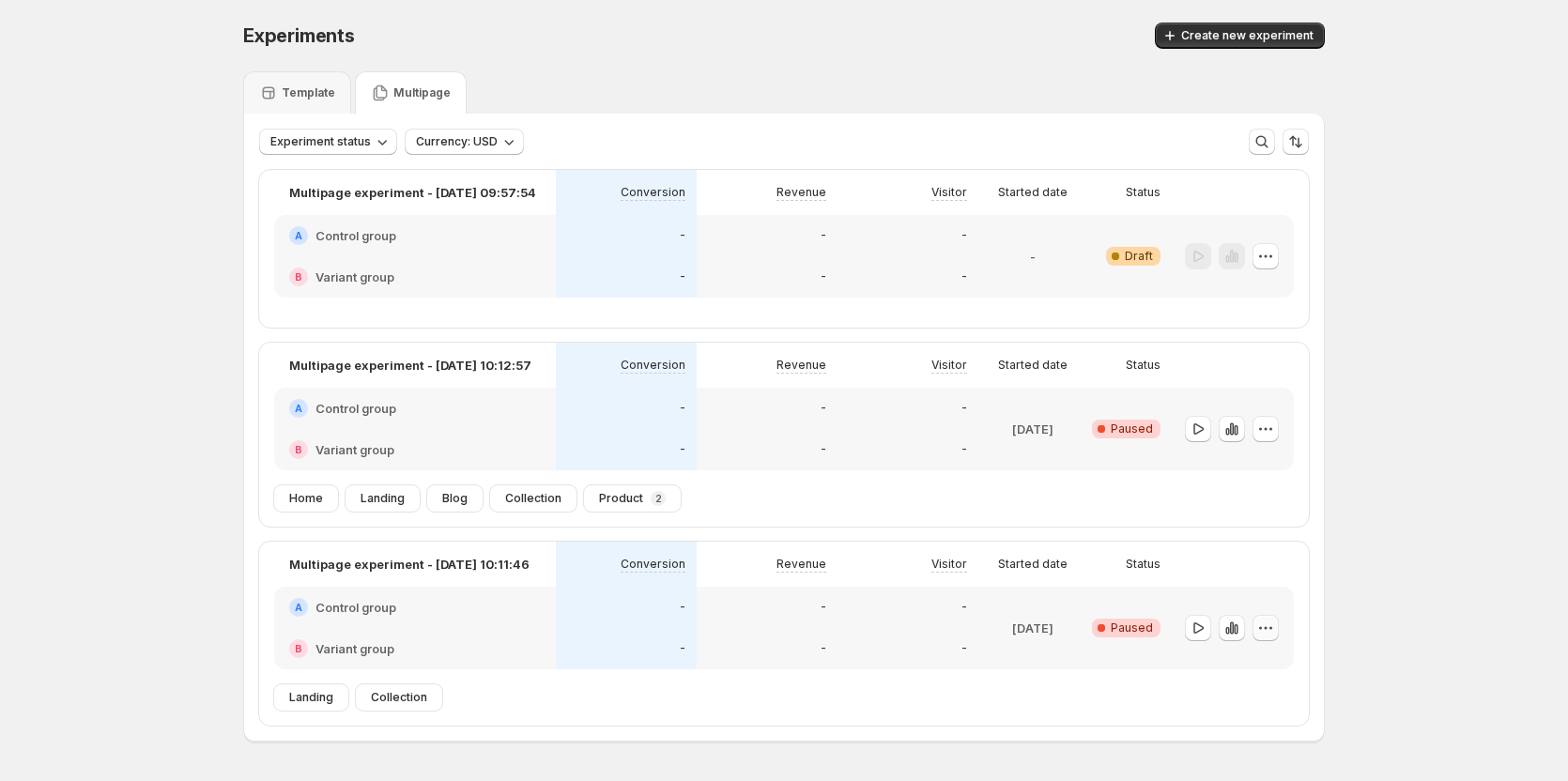
click at [1263, 628] on icon "button" at bounding box center [1265, 628] width 19 height 19
click at [1245, 593] on span "Delete" at bounding box center [1256, 589] width 38 height 15
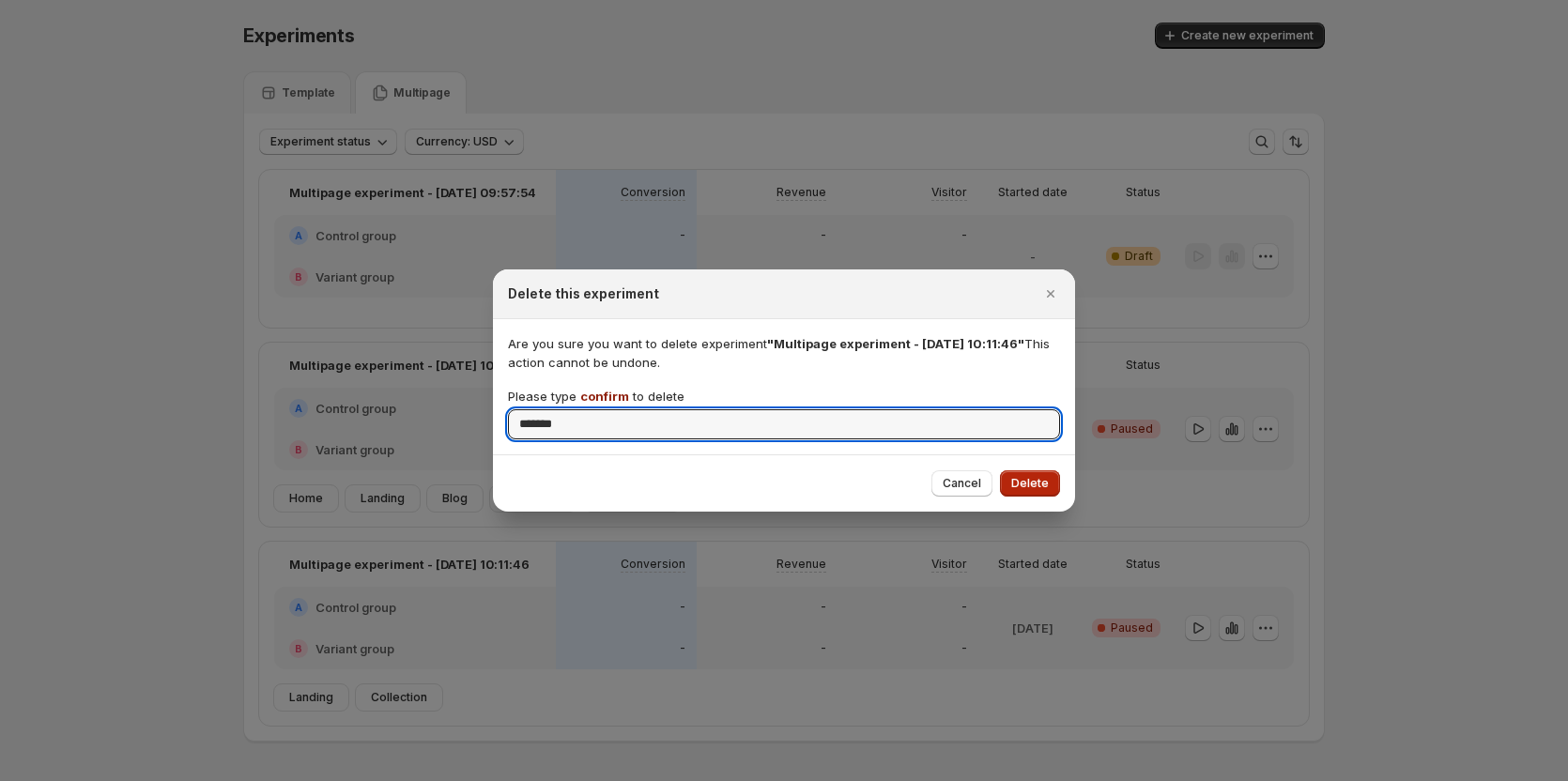
type input "*******"
click at [1040, 488] on span "Delete" at bounding box center [1030, 483] width 38 height 15
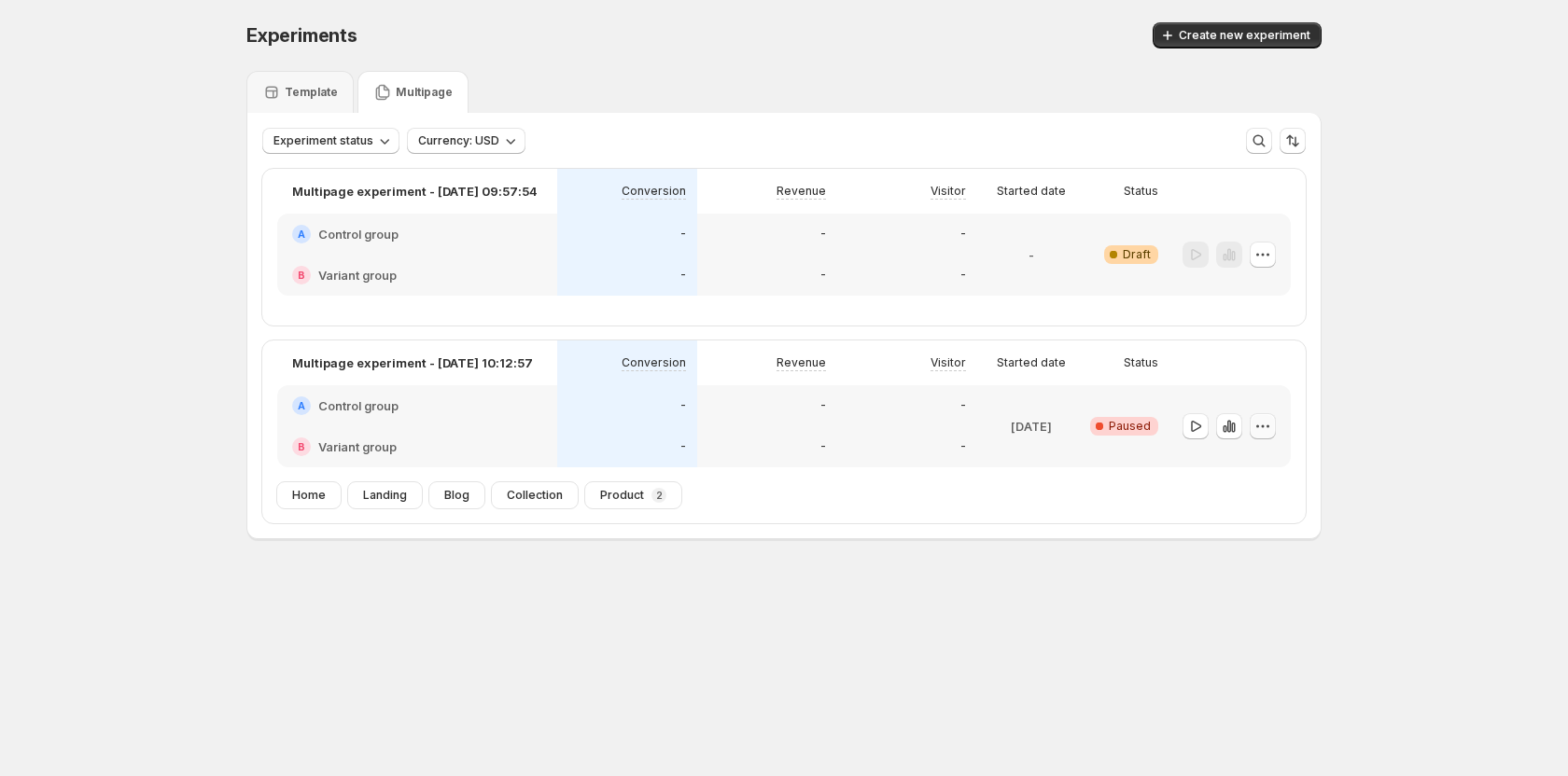
click at [1251, 416] on button "button" at bounding box center [1263, 426] width 27 height 27
click at [1222, 556] on icon "button" at bounding box center [1215, 560] width 19 height 19
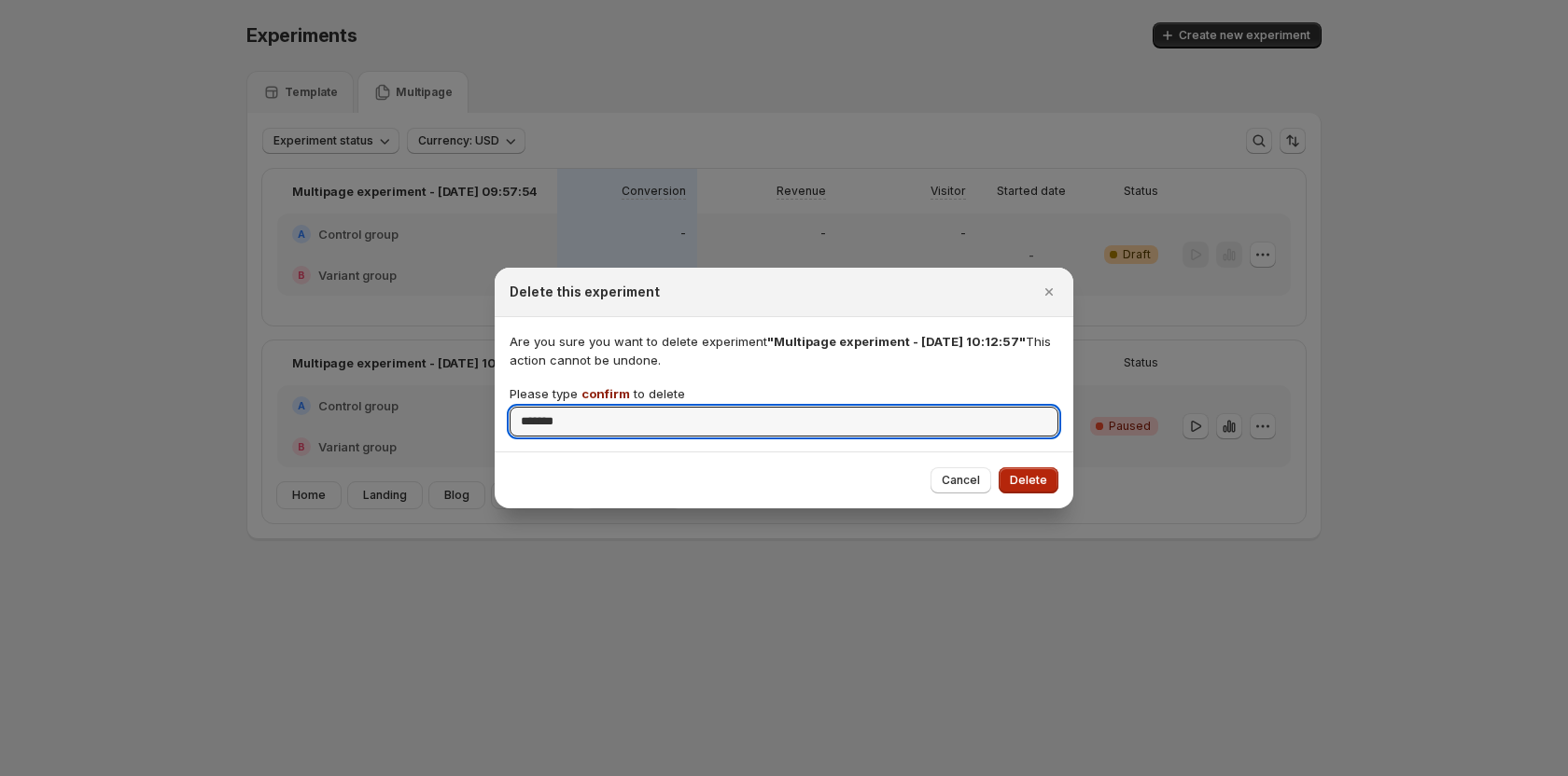
type input "*******"
click at [1023, 477] on span "Delete" at bounding box center [1029, 480] width 37 height 15
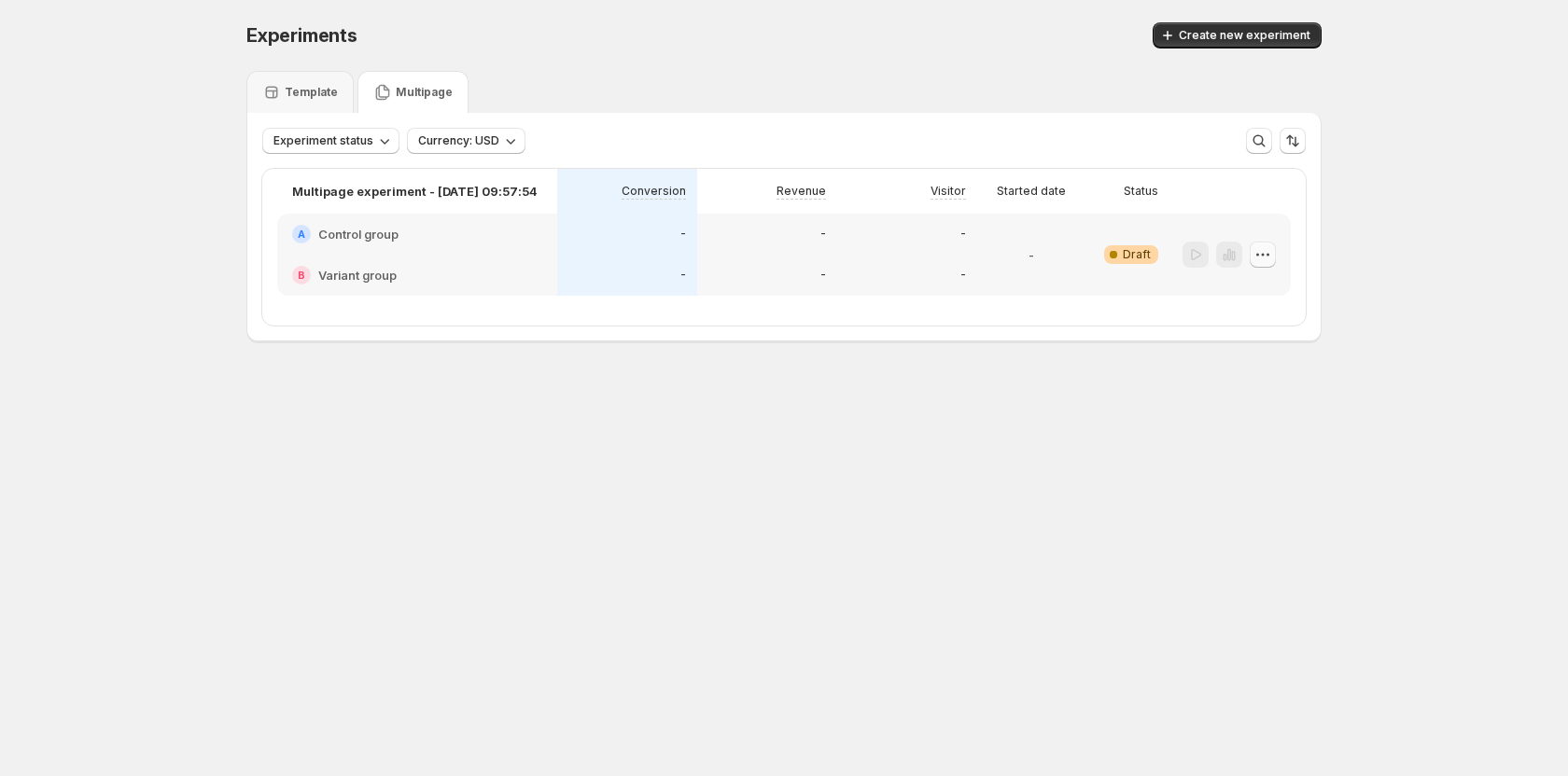
click at [1262, 263] on icon "button" at bounding box center [1262, 255] width 19 height 19
click at [1260, 377] on button "Delete" at bounding box center [1263, 388] width 126 height 30
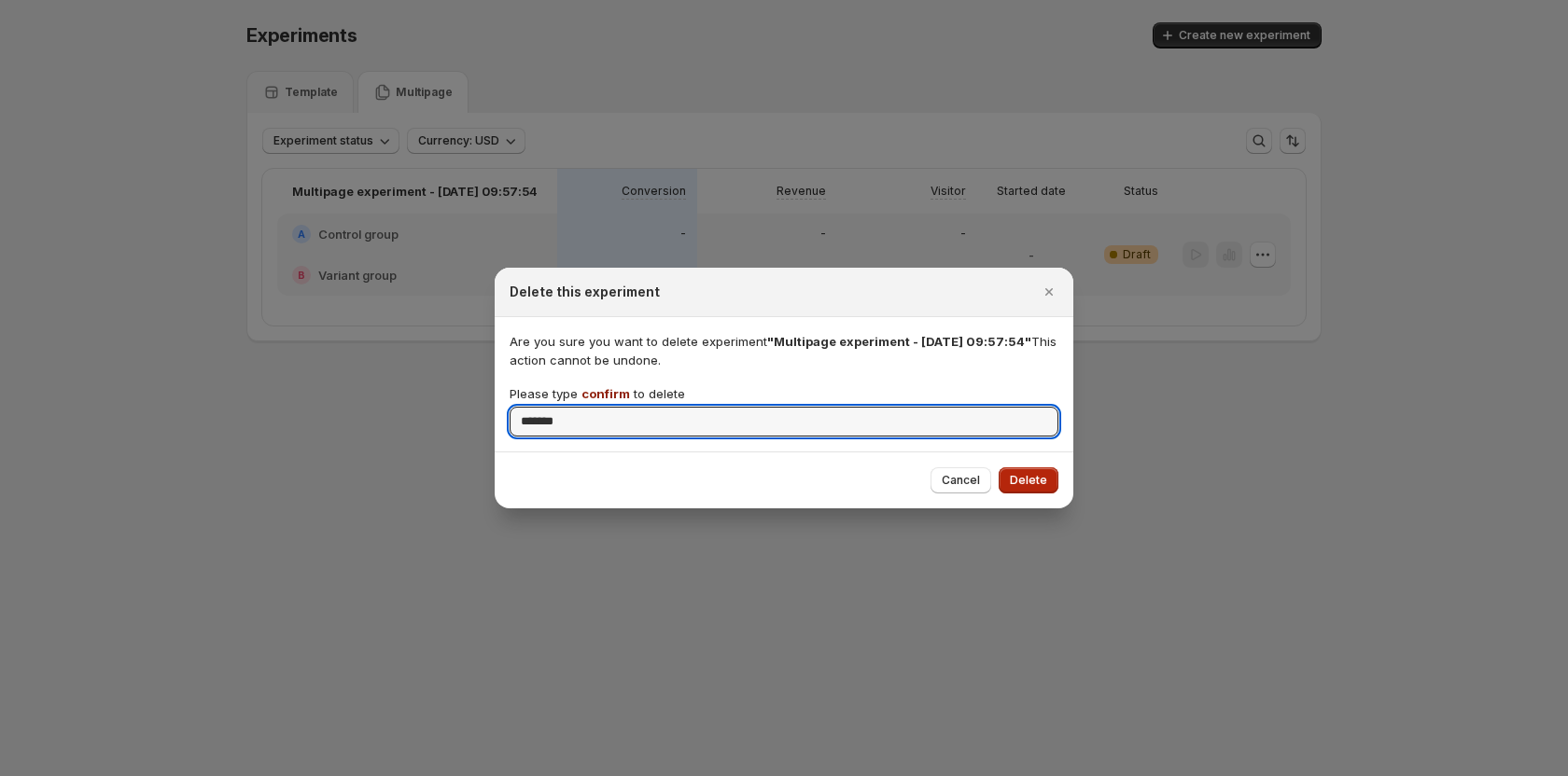
type input "*******"
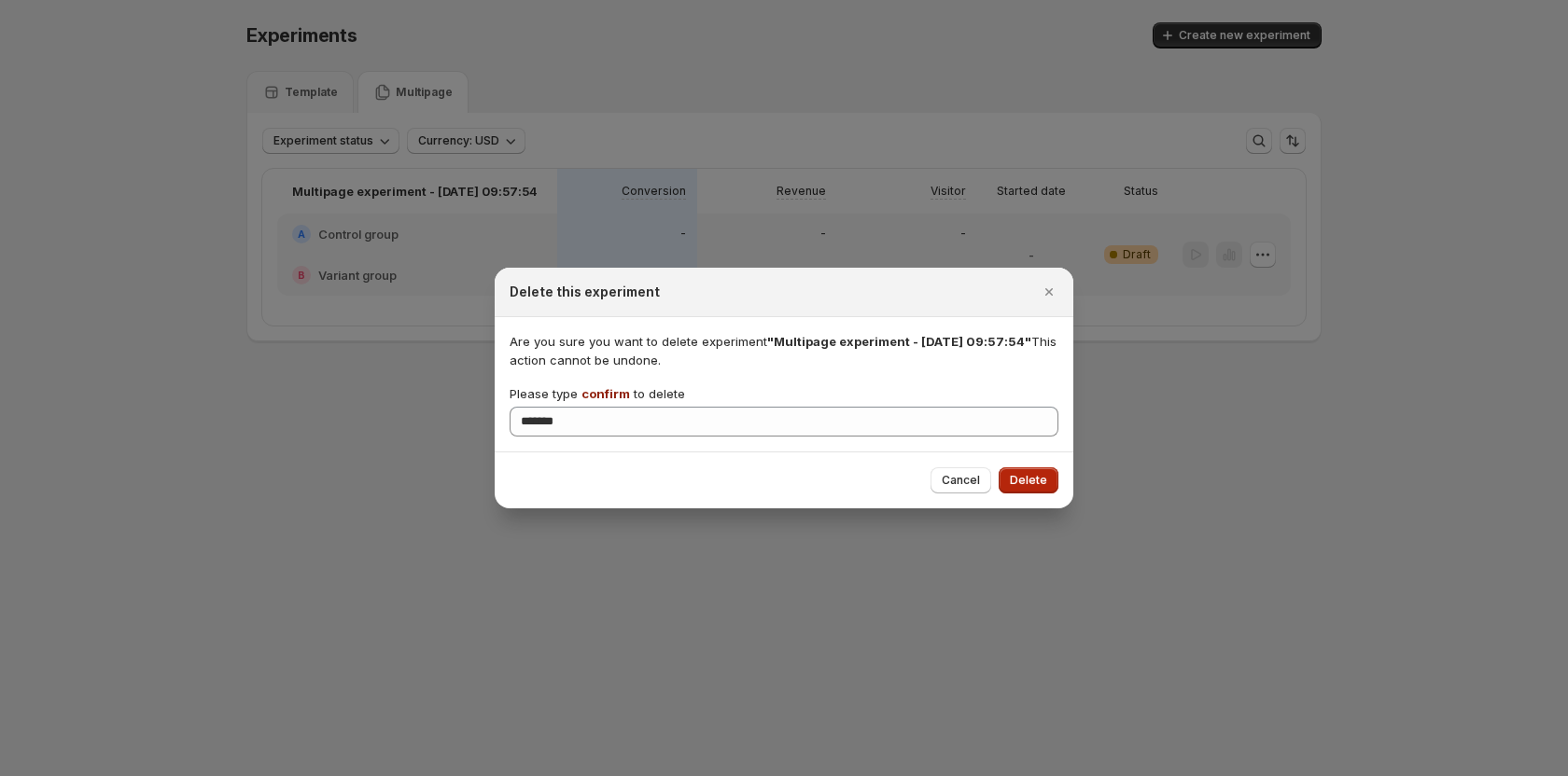
click at [1010, 479] on button "Delete" at bounding box center [1028, 480] width 60 height 27
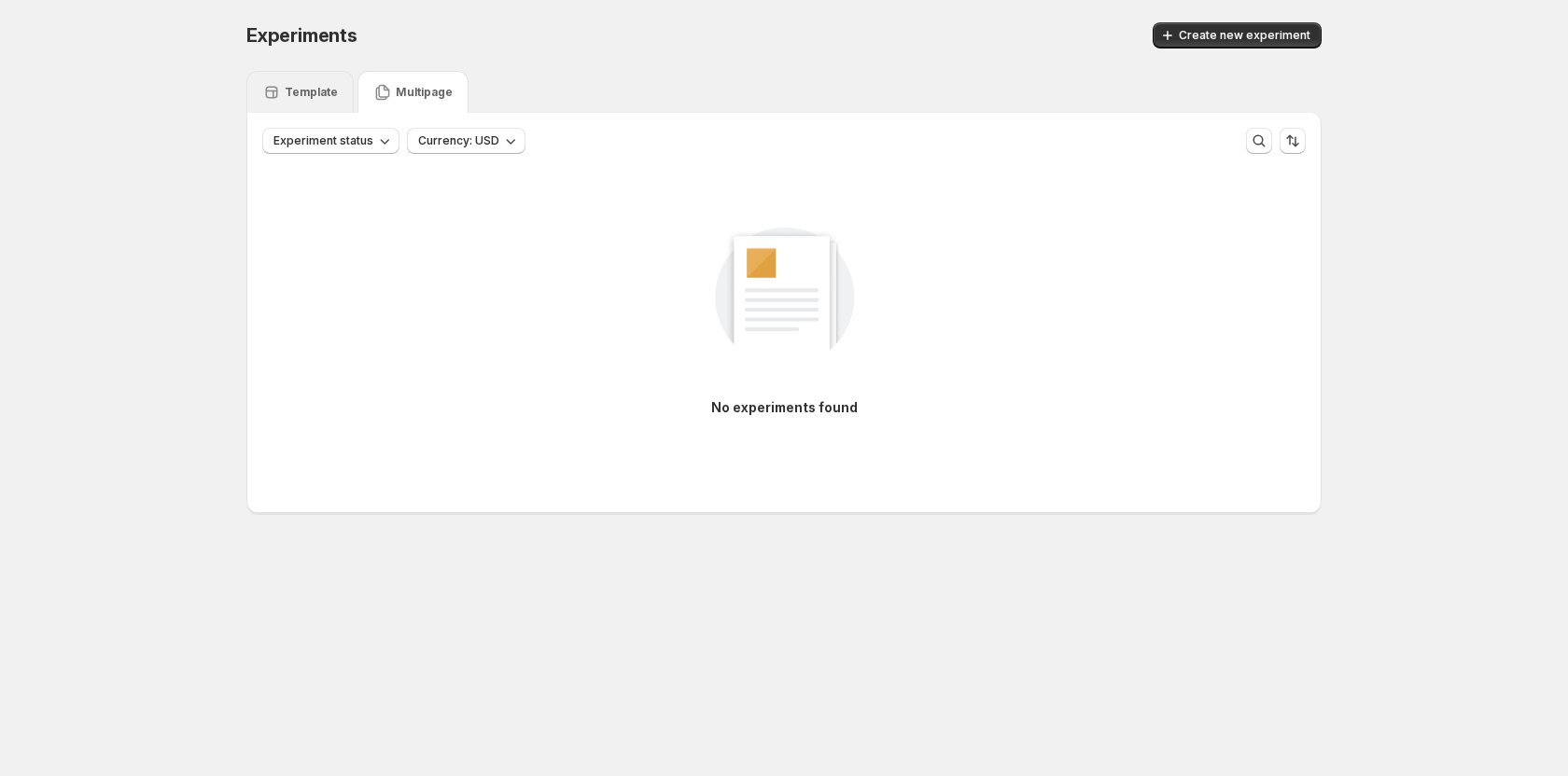
click at [324, 100] on div "Template" at bounding box center [300, 91] width 76 height 19
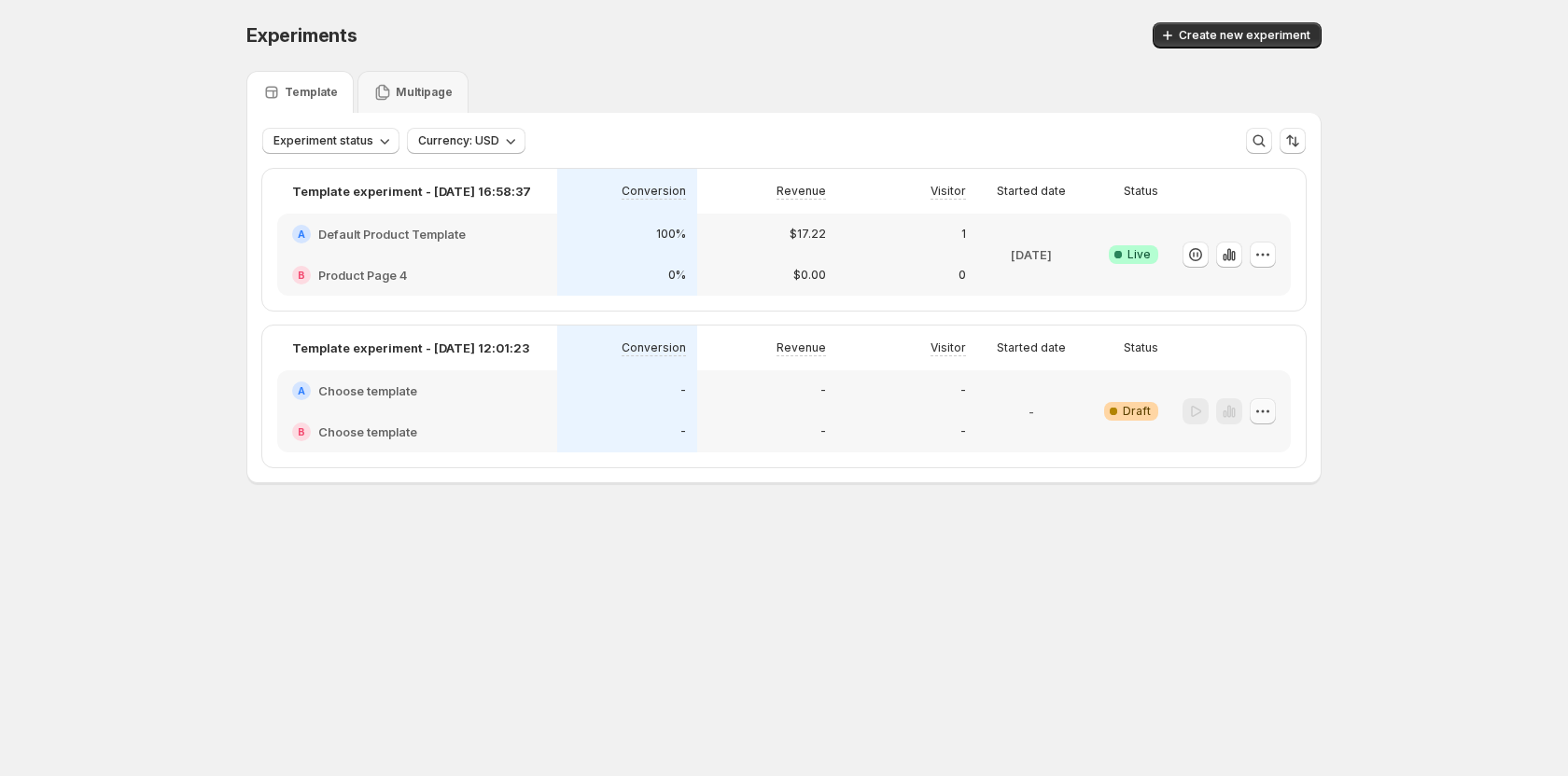
click at [1271, 410] on icon "button" at bounding box center [1262, 411] width 19 height 19
click at [1214, 439] on button "Edit" at bounding box center [1265, 449] width 171 height 30
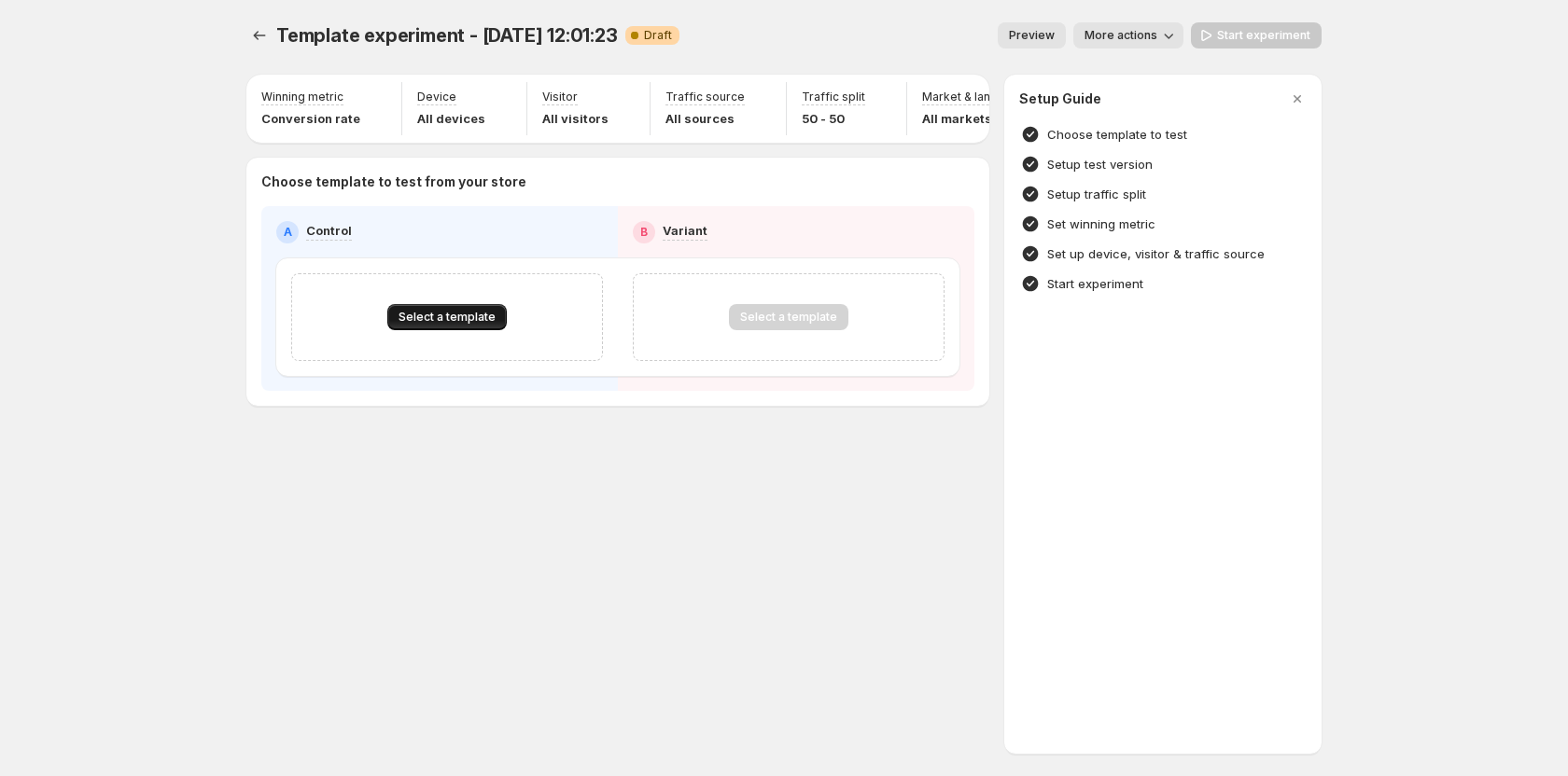
click at [472, 325] on span "Select a template" at bounding box center [447, 317] width 97 height 15
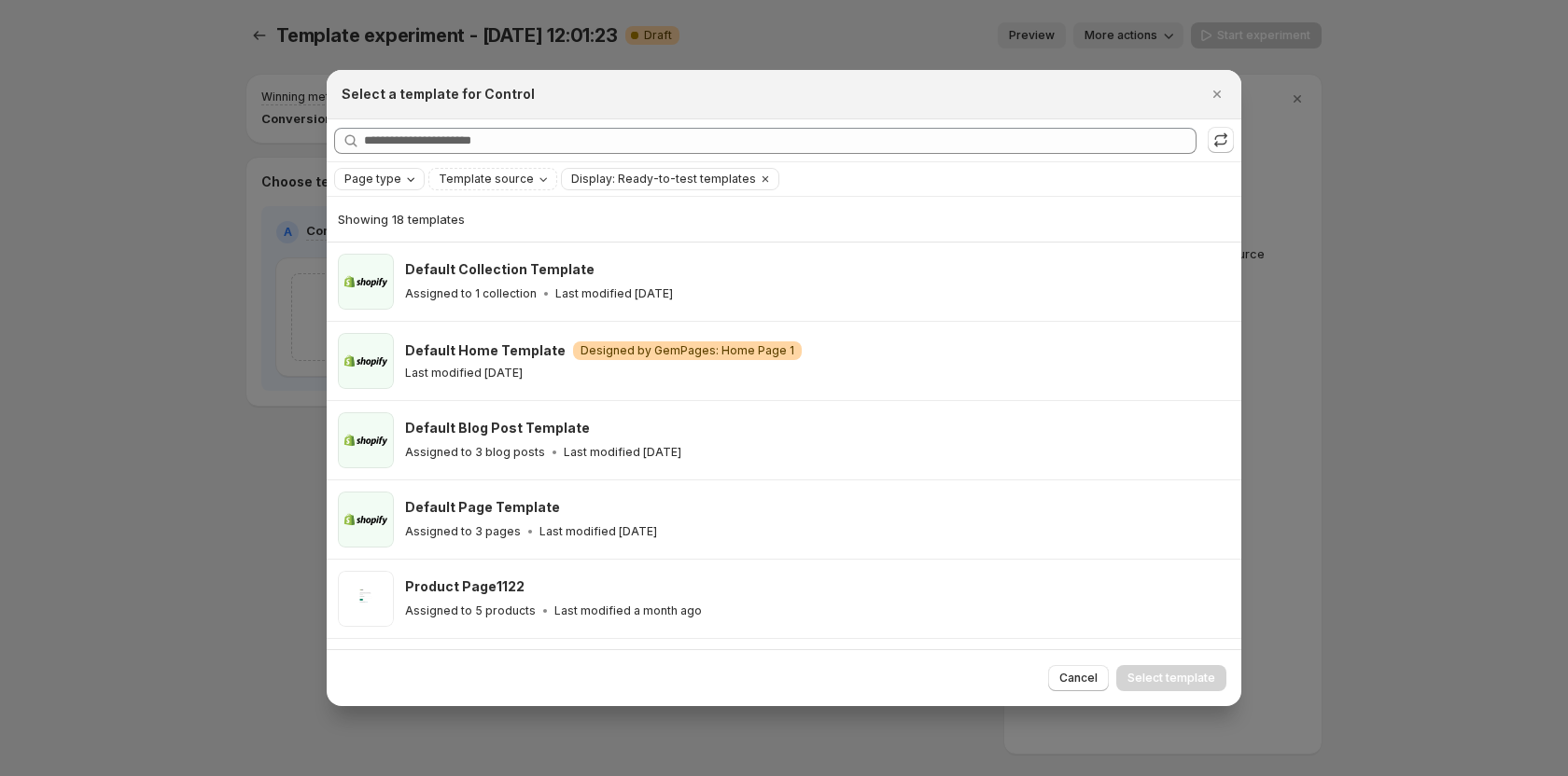
click at [394, 172] on span "Page type" at bounding box center [373, 179] width 57 height 15
click at [400, 252] on span "Product page" at bounding box center [409, 258] width 80 height 15
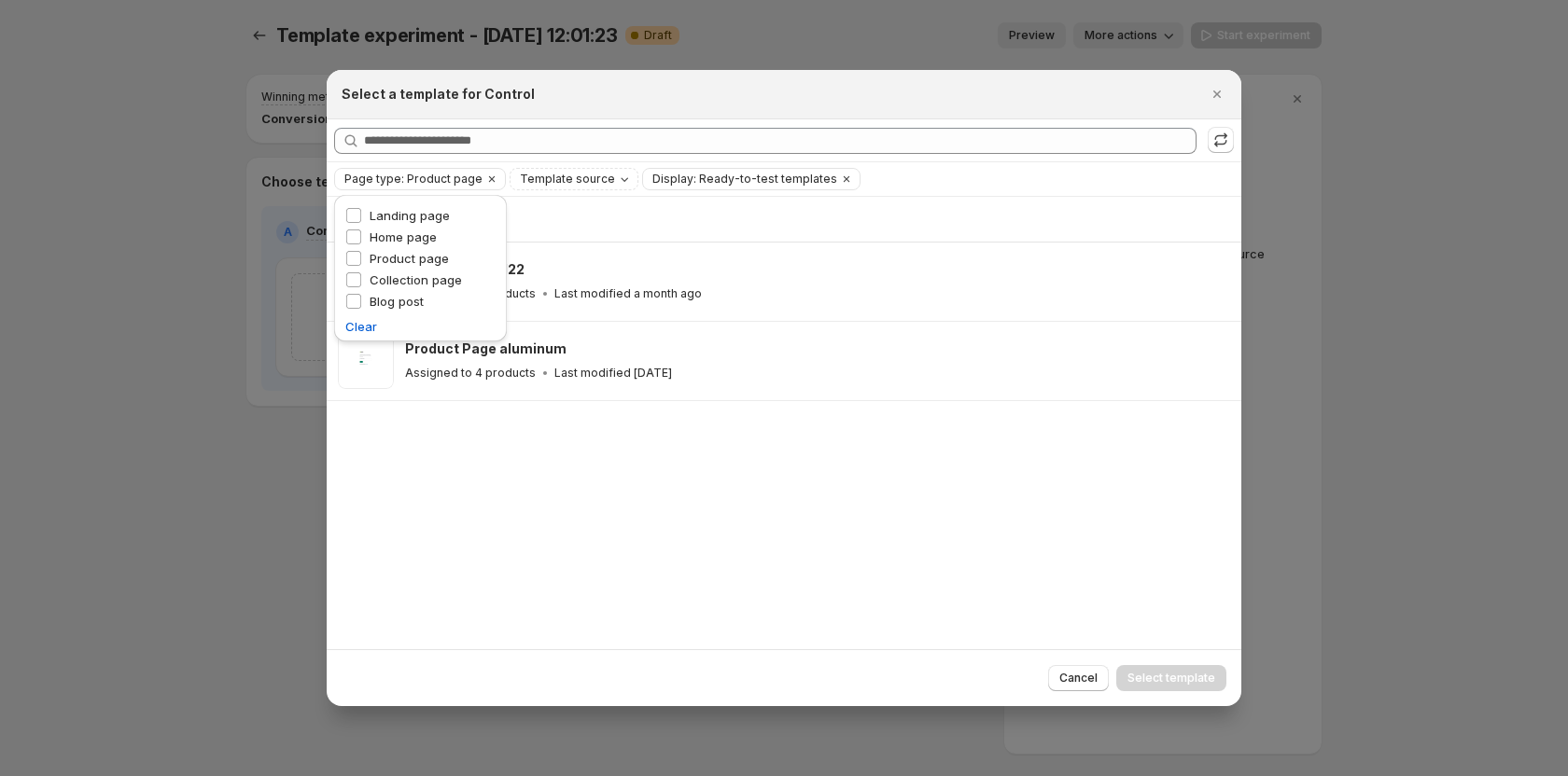
click at [473, 494] on div "Showing 2 templates Product Page1122 Assigned to 5 products Last modified a mon…" at bounding box center [784, 422] width 915 height 451
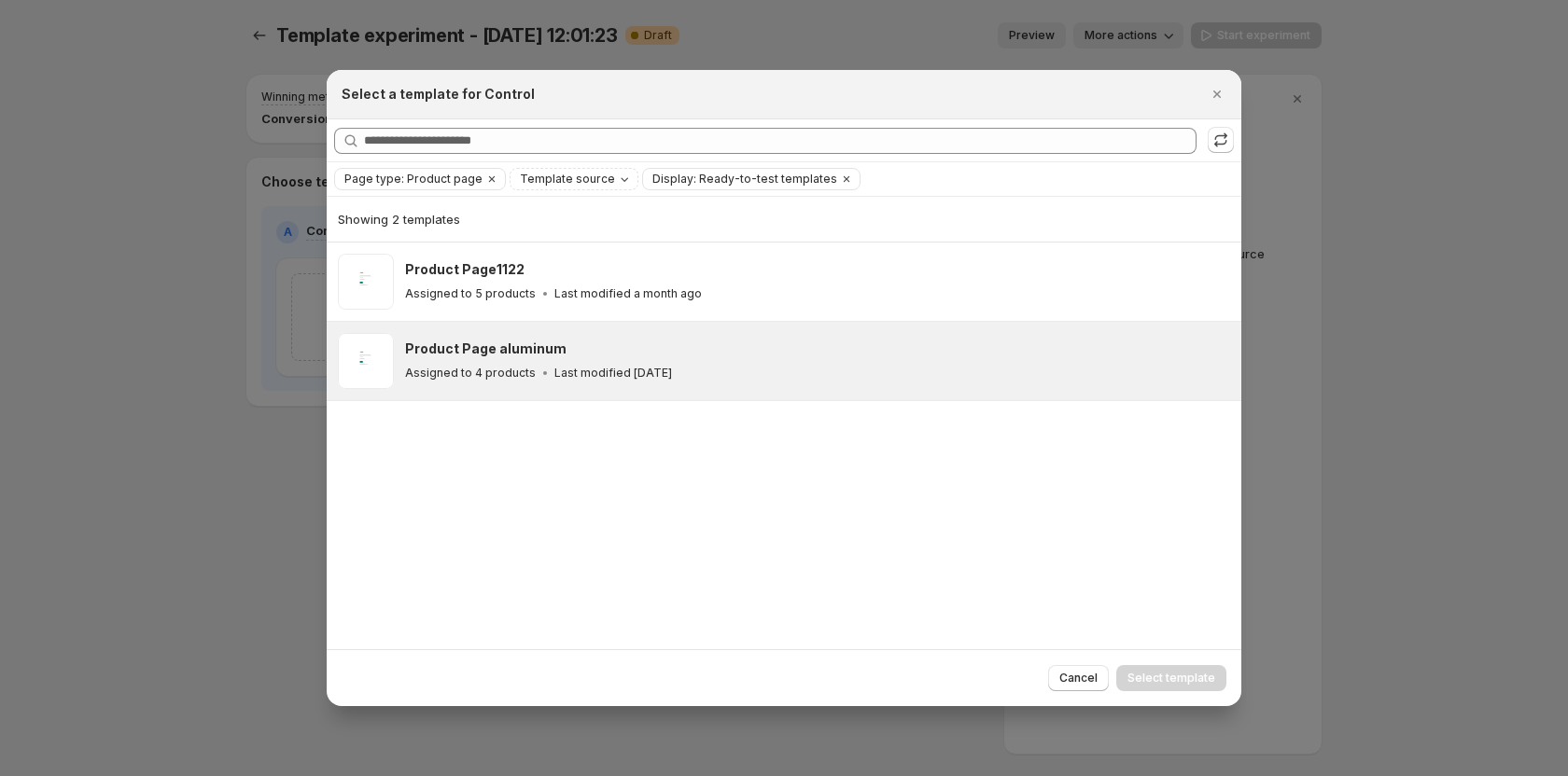
click at [482, 361] on div "Product Page aluminum Assigned to 4 products Last modified [DATE]" at bounding box center [814, 361] width 819 height 43
click at [1199, 668] on button "Select template" at bounding box center [1172, 679] width 110 height 27
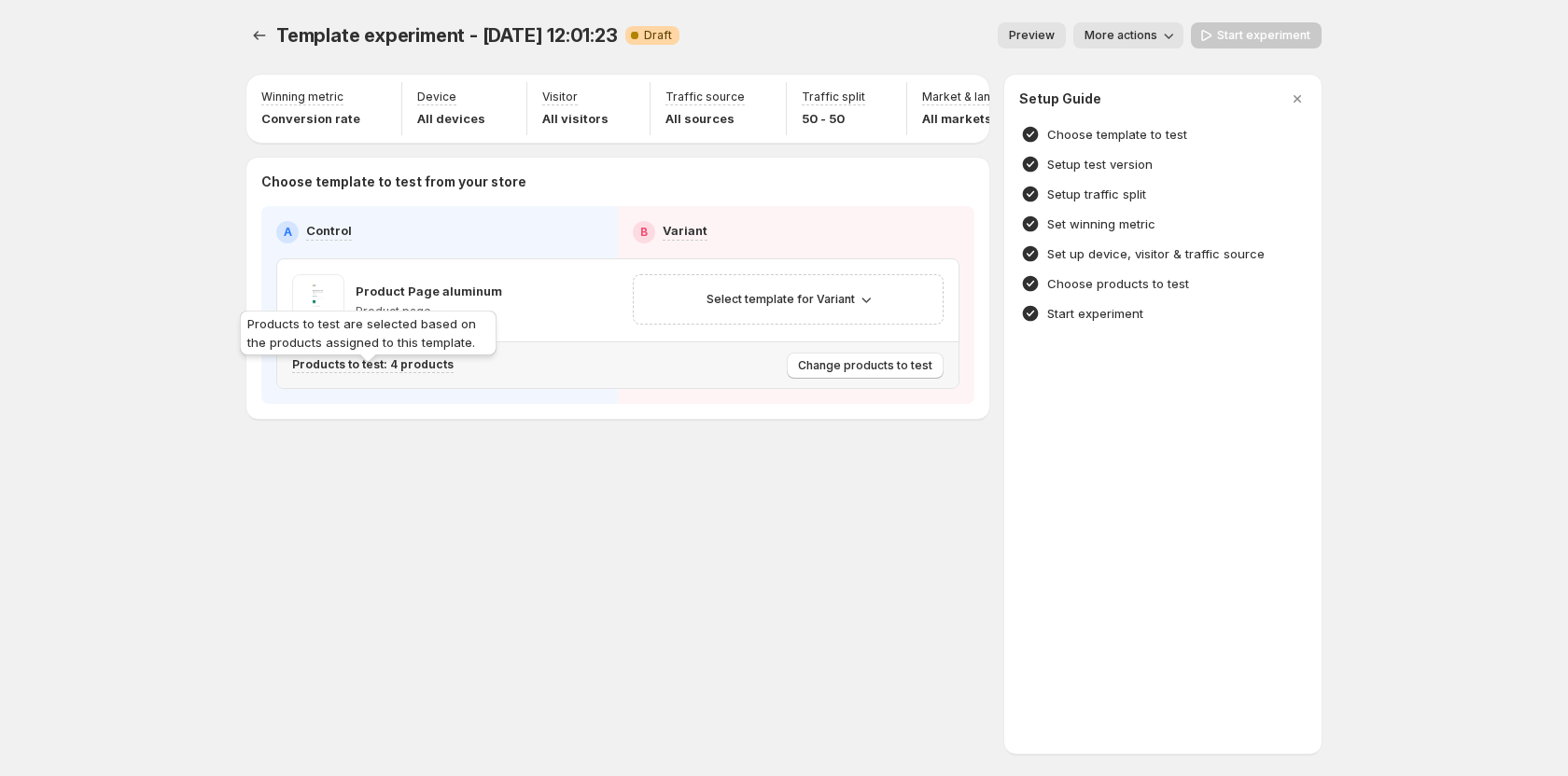
click at [417, 373] on p "Products to test: 4 products" at bounding box center [373, 364] width 161 height 15
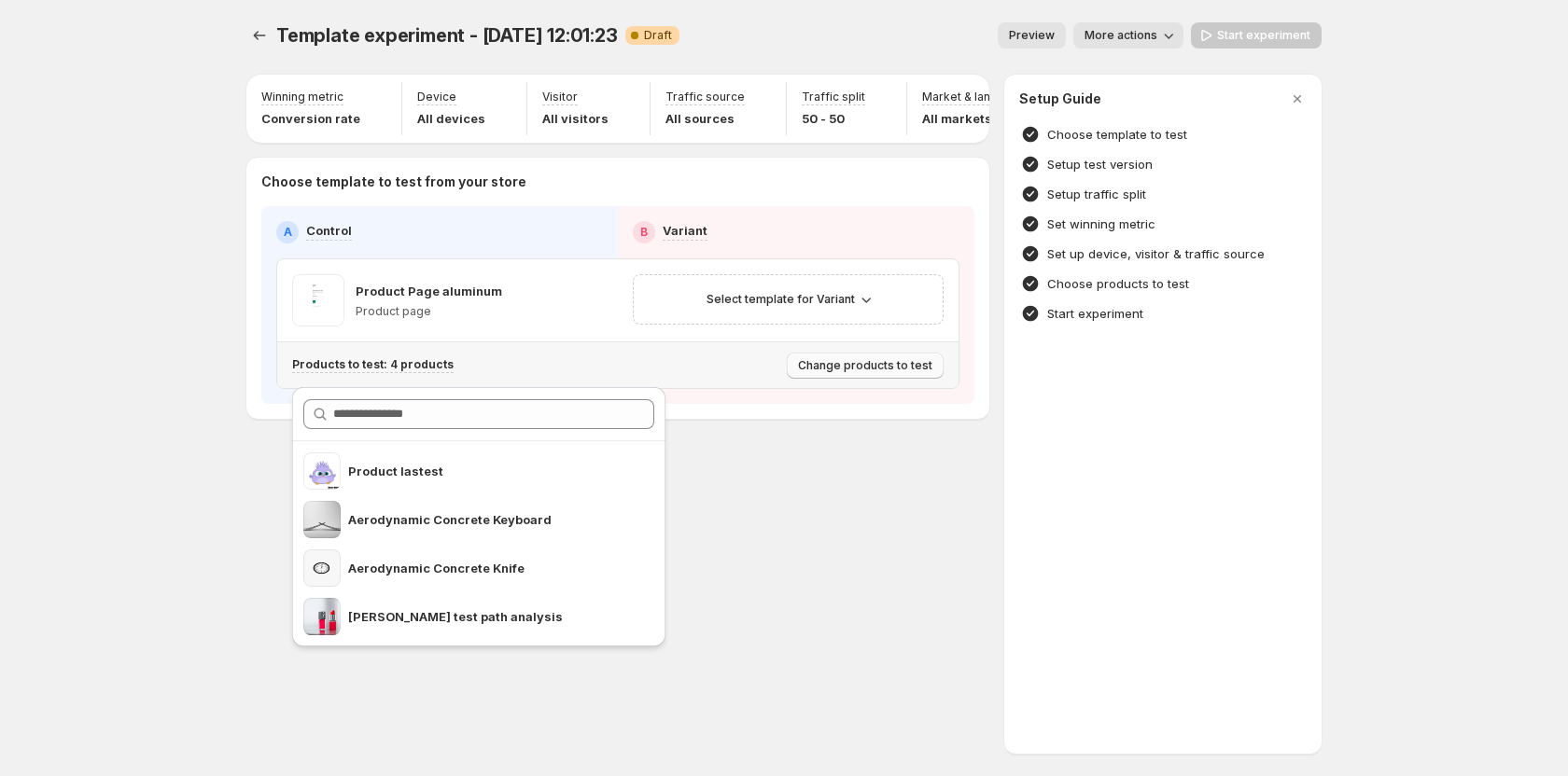
click at [880, 371] on span "Change products to test" at bounding box center [865, 365] width 135 height 15
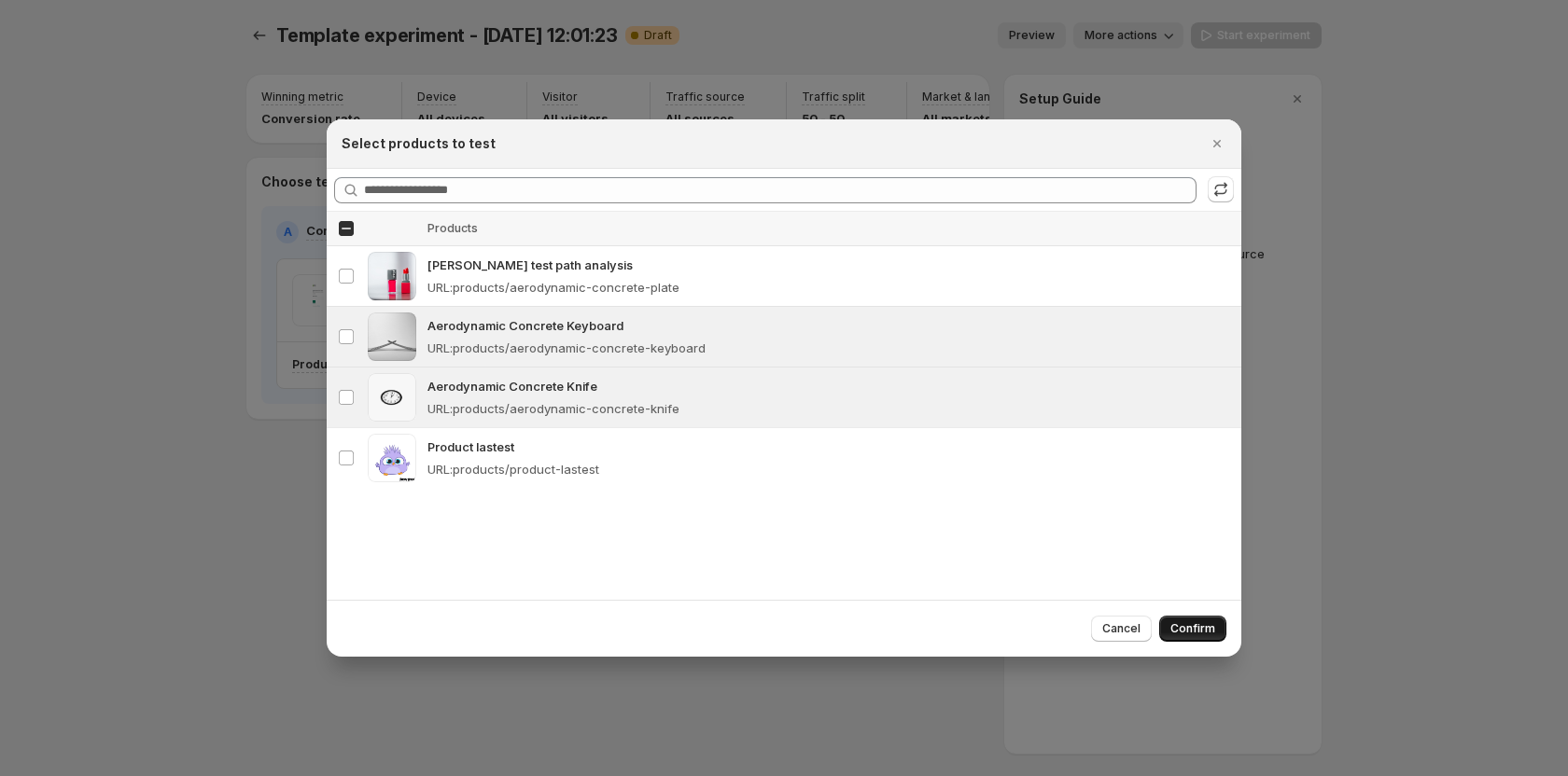
click at [1185, 629] on span "Confirm" at bounding box center [1193, 628] width 45 height 15
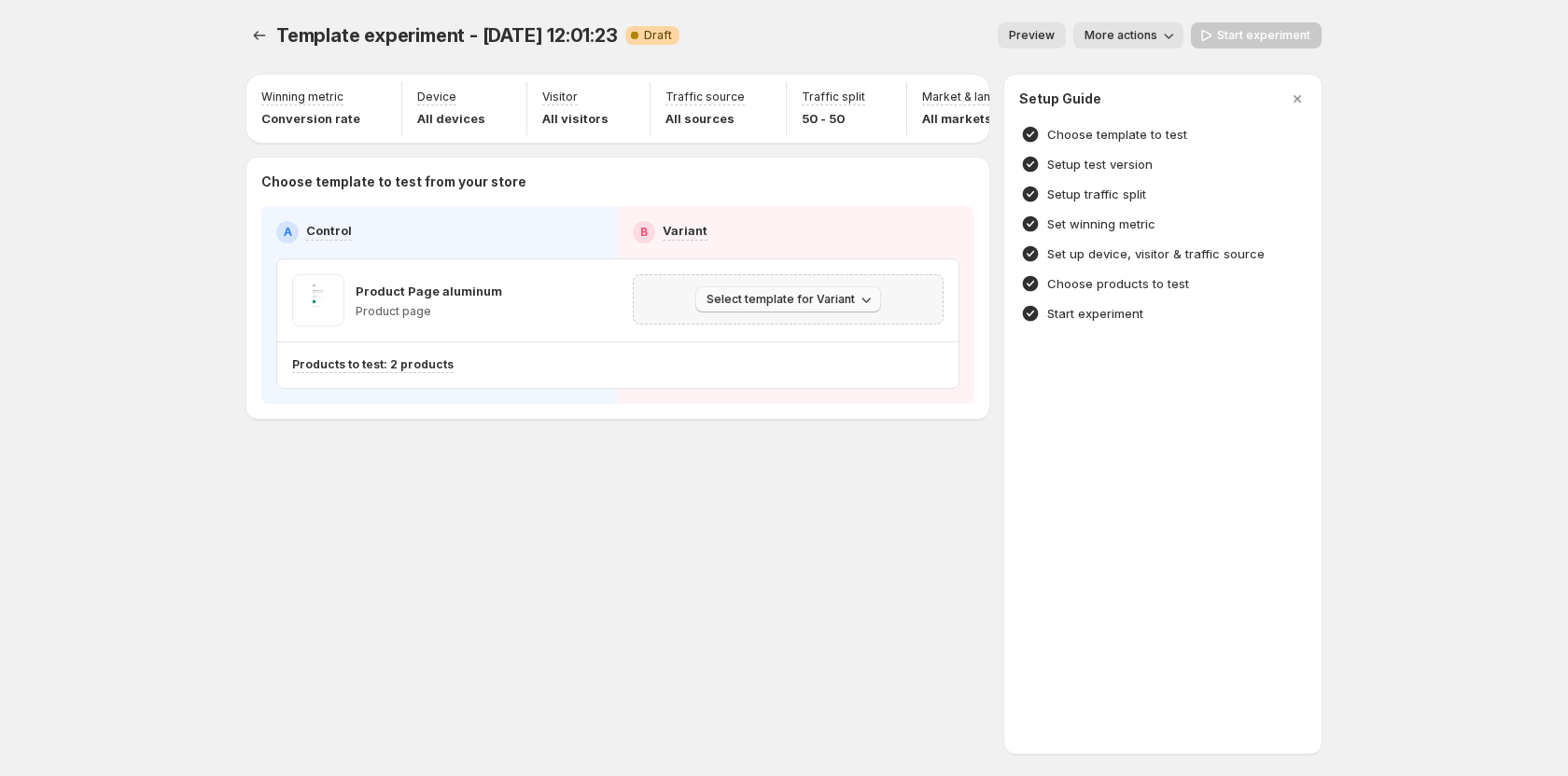
click at [794, 313] on button "Select template for Variant" at bounding box center [788, 299] width 186 height 27
click at [786, 340] on span "Select an existing template" at bounding box center [775, 347] width 157 height 15
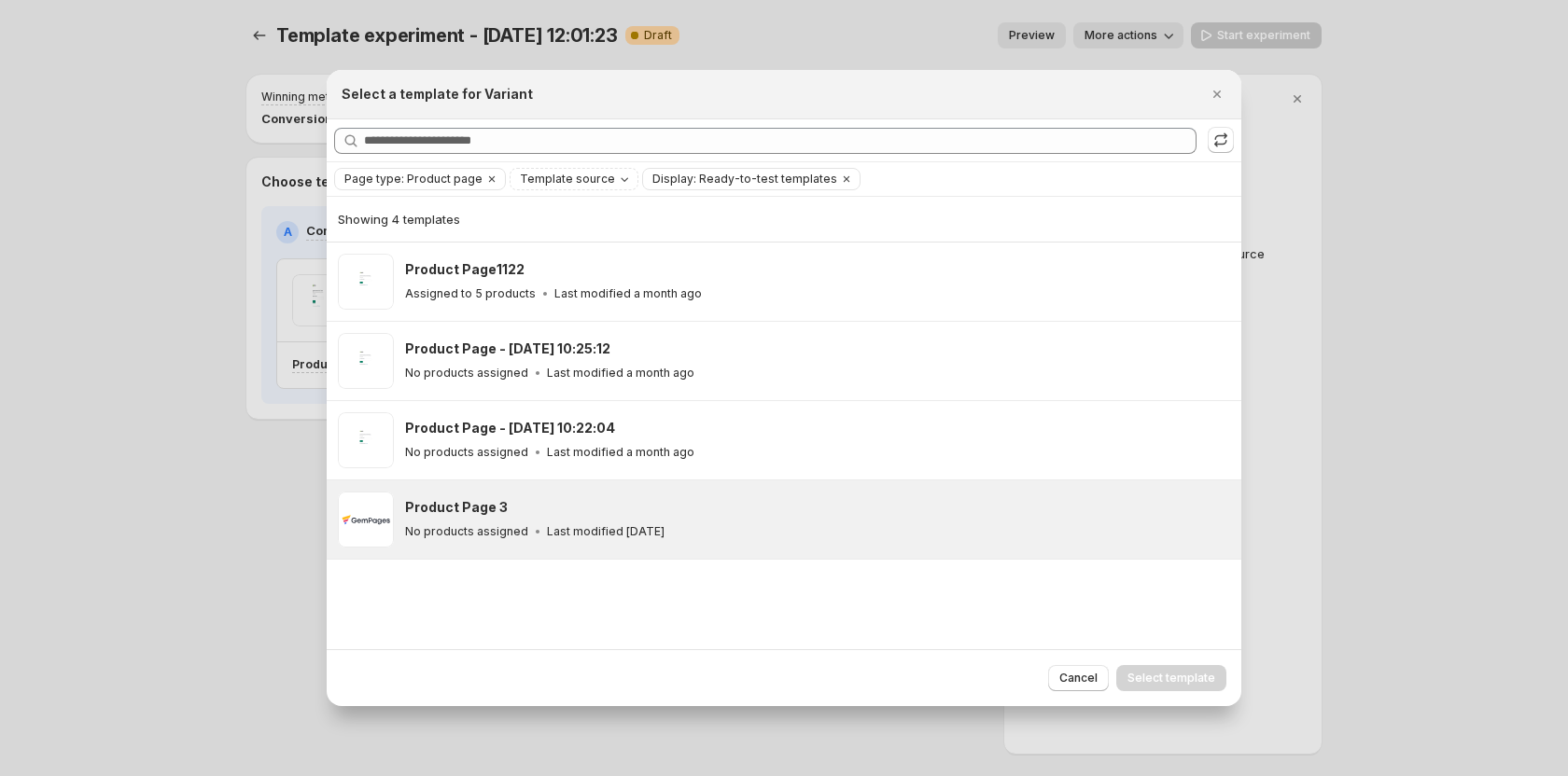
click at [676, 513] on div "Product Page 3" at bounding box center [814, 507] width 819 height 19
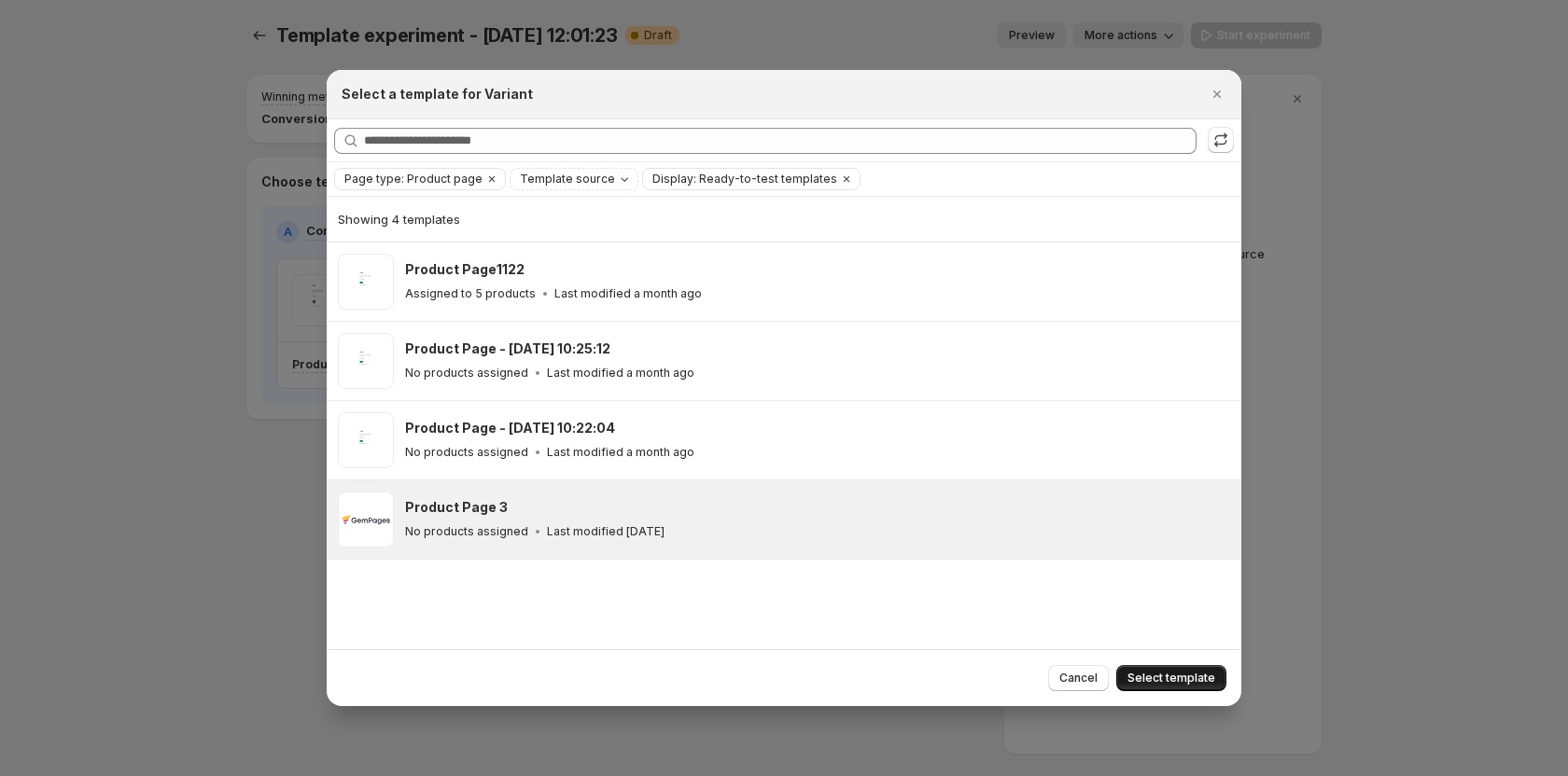
click at [1144, 676] on span "Select template" at bounding box center [1171, 678] width 88 height 15
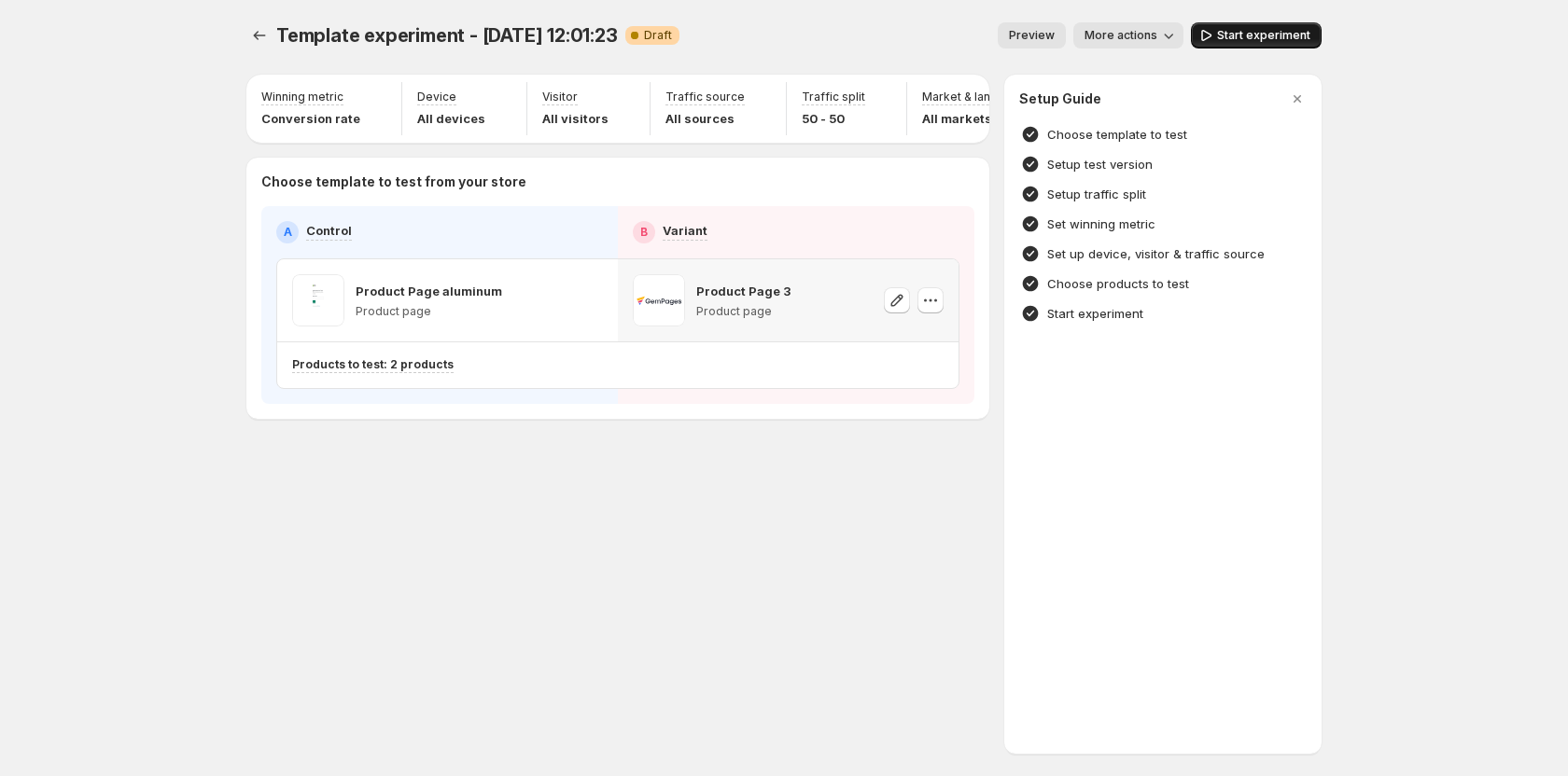
click at [1237, 41] on span "Start experiment" at bounding box center [1263, 34] width 93 height 15
click at [422, 366] on div "Products to test: 2 products" at bounding box center [535, 365] width 487 height 30
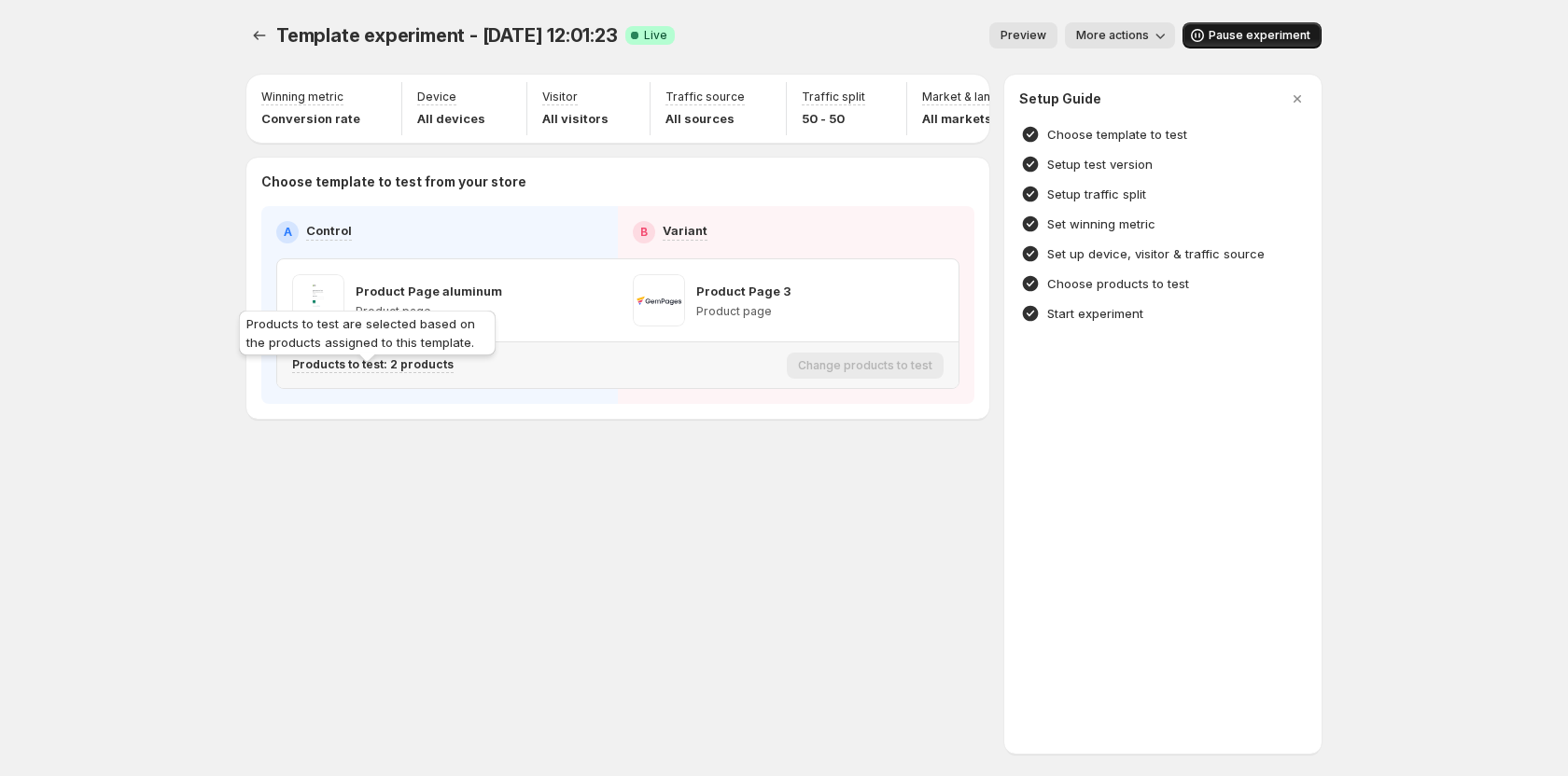
click at [411, 373] on p "Products to test: 2 products" at bounding box center [373, 364] width 161 height 15
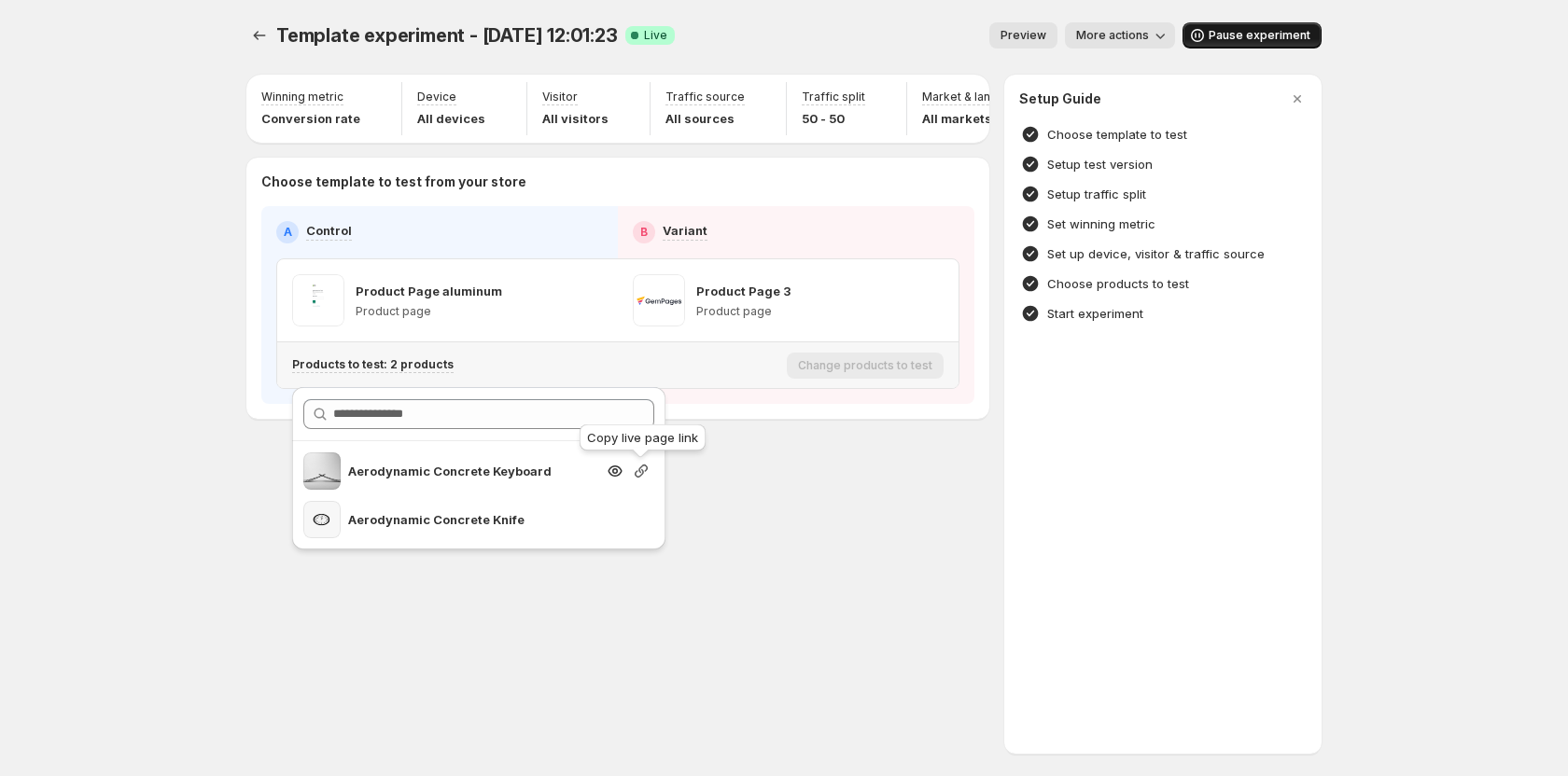
click at [638, 465] on icon "button" at bounding box center [640, 471] width 19 height 19
click at [643, 511] on icon "button" at bounding box center [640, 519] width 19 height 19
click at [827, 541] on div "Template experiment - [DATE] 12:01:23. This page is ready Template experiment -…" at bounding box center [784, 388] width 1120 height 776
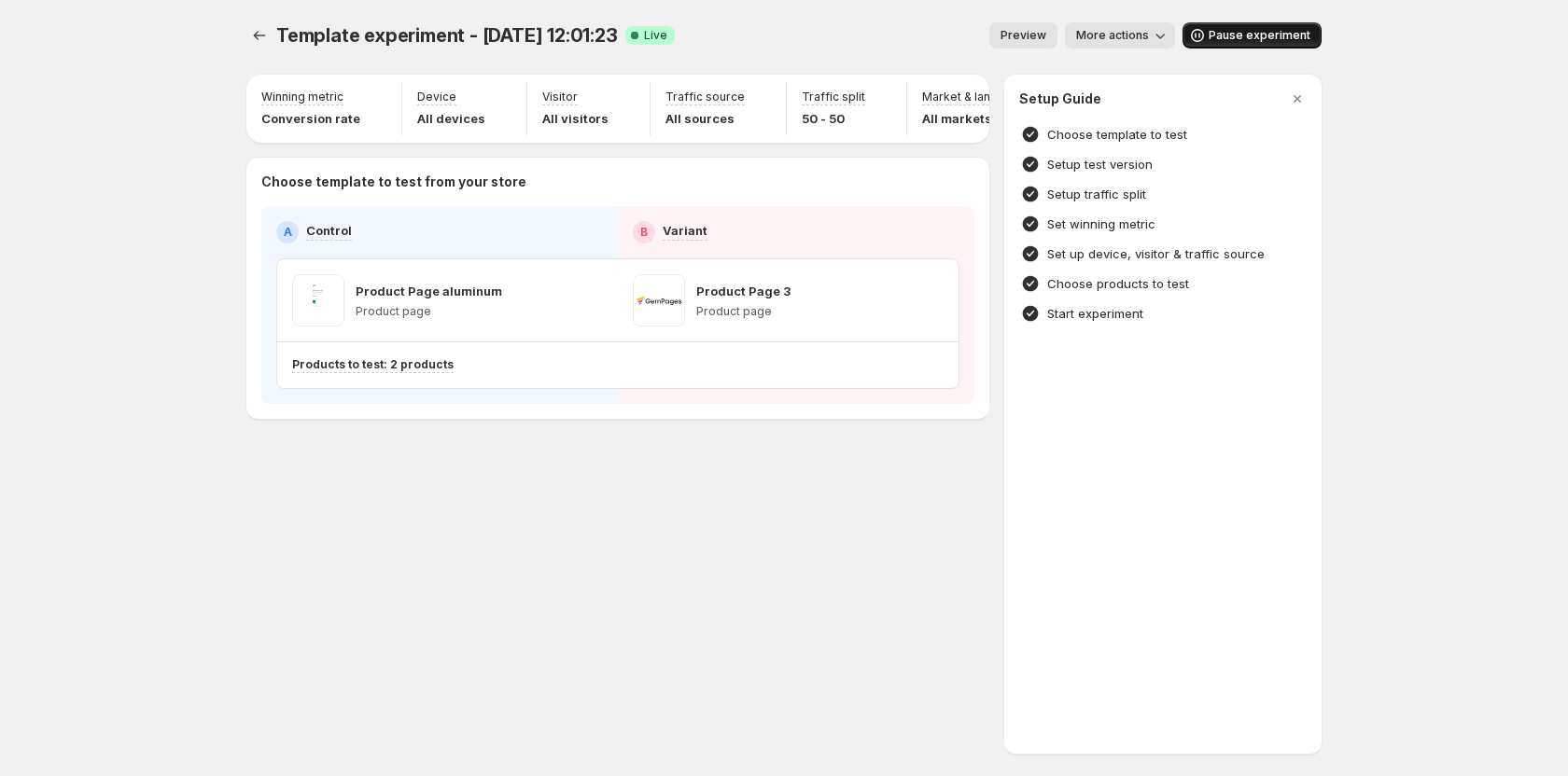
click at [629, 518] on div "Template experiment - [DATE] 12:01:23. This page is ready Template experiment -…" at bounding box center [784, 260] width 1120 height 520
